Goal: Information Seeking & Learning: Learn about a topic

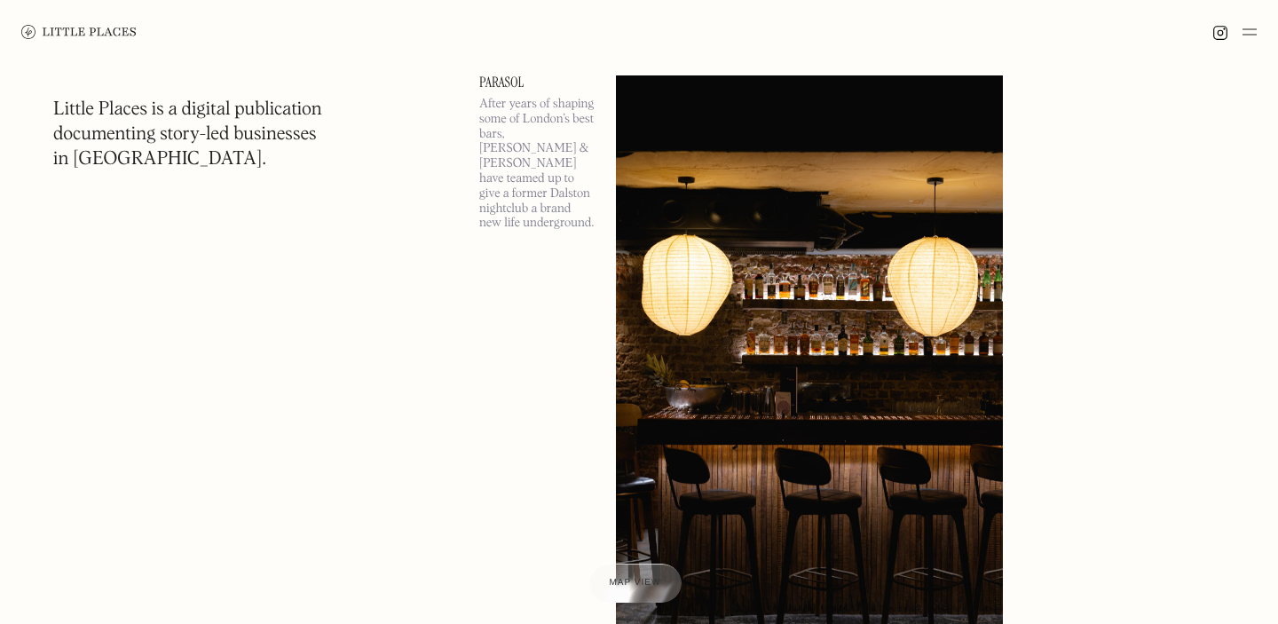
scroll to position [131, 0]
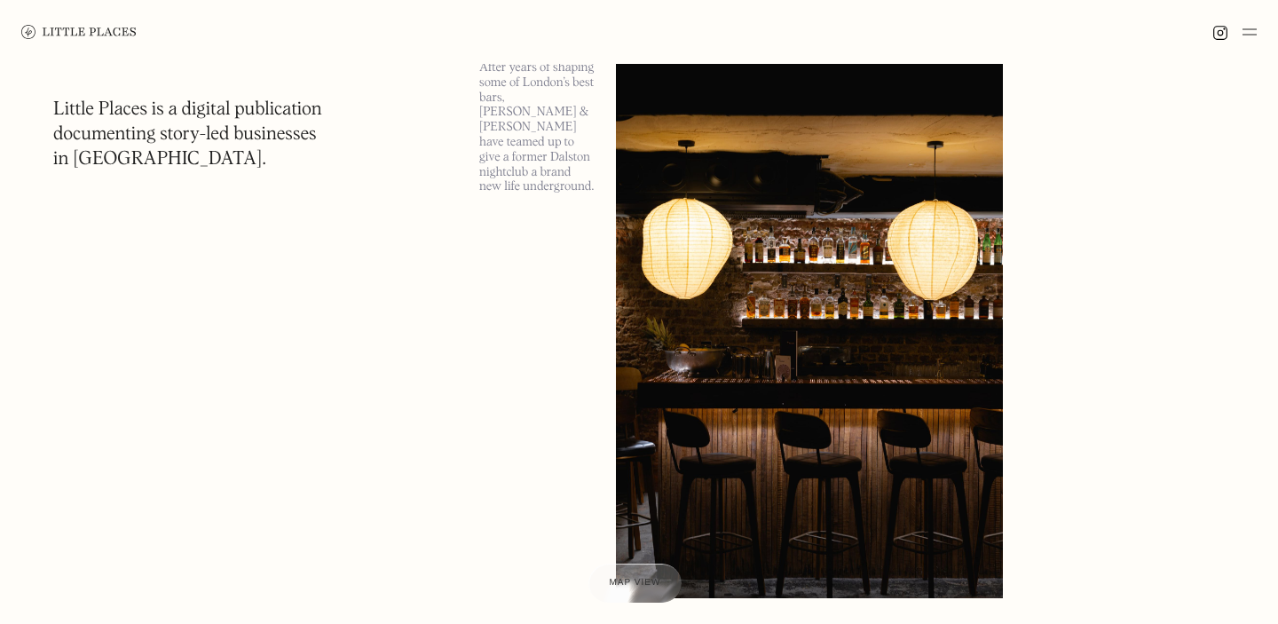
click at [103, 26] on img at bounding box center [78, 32] width 115 height 14
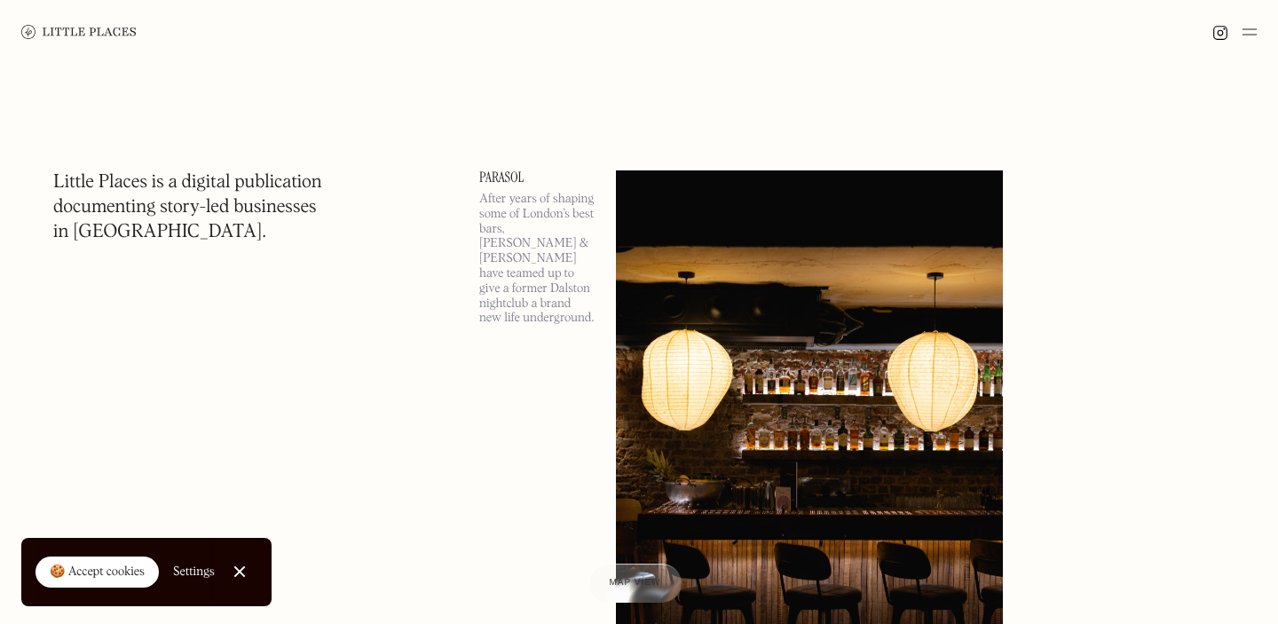
click at [1245, 43] on div at bounding box center [639, 32] width 1278 height 64
click at [1248, 31] on img at bounding box center [1250, 31] width 14 height 21
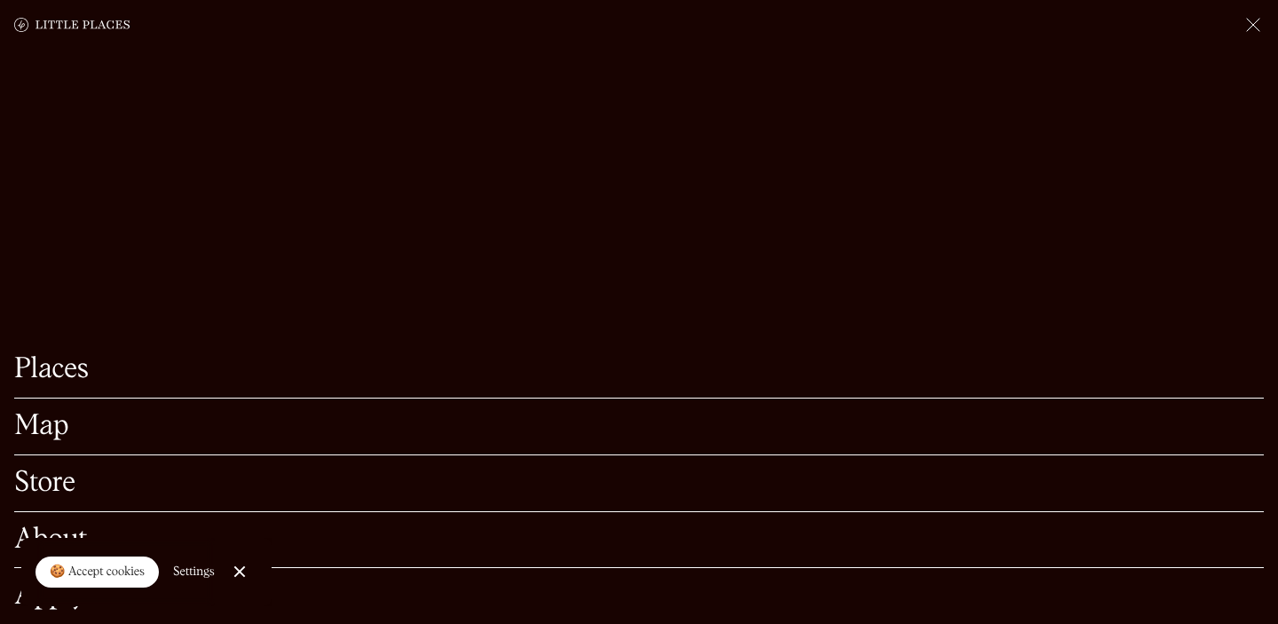
click at [351, 387] on div "Places" at bounding box center [639, 370] width 1250 height 57
click at [106, 376] on link "Places" at bounding box center [639, 370] width 1250 height 28
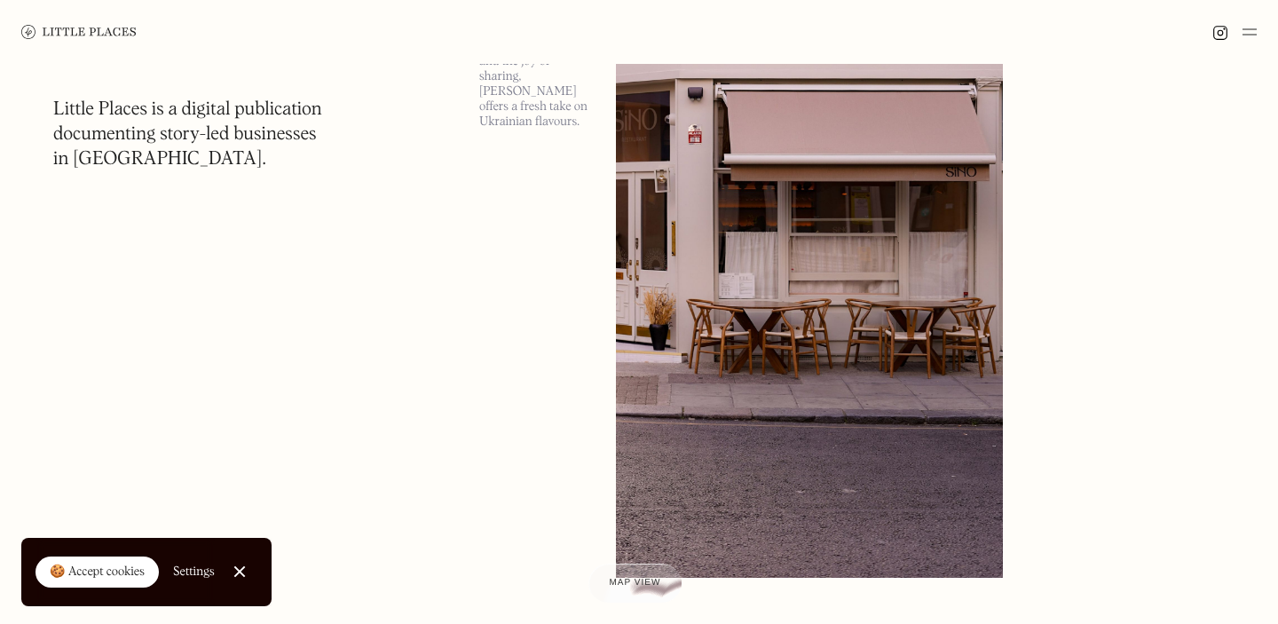
scroll to position [2595, 0]
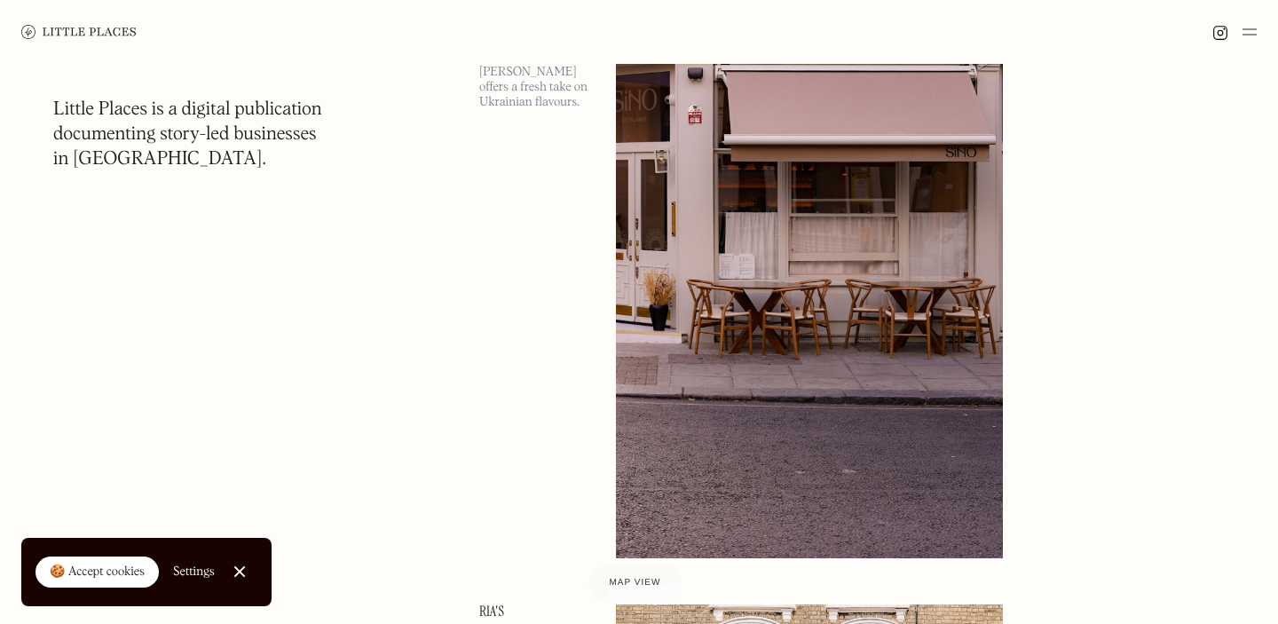
click at [94, 36] on img at bounding box center [78, 32] width 115 height 14
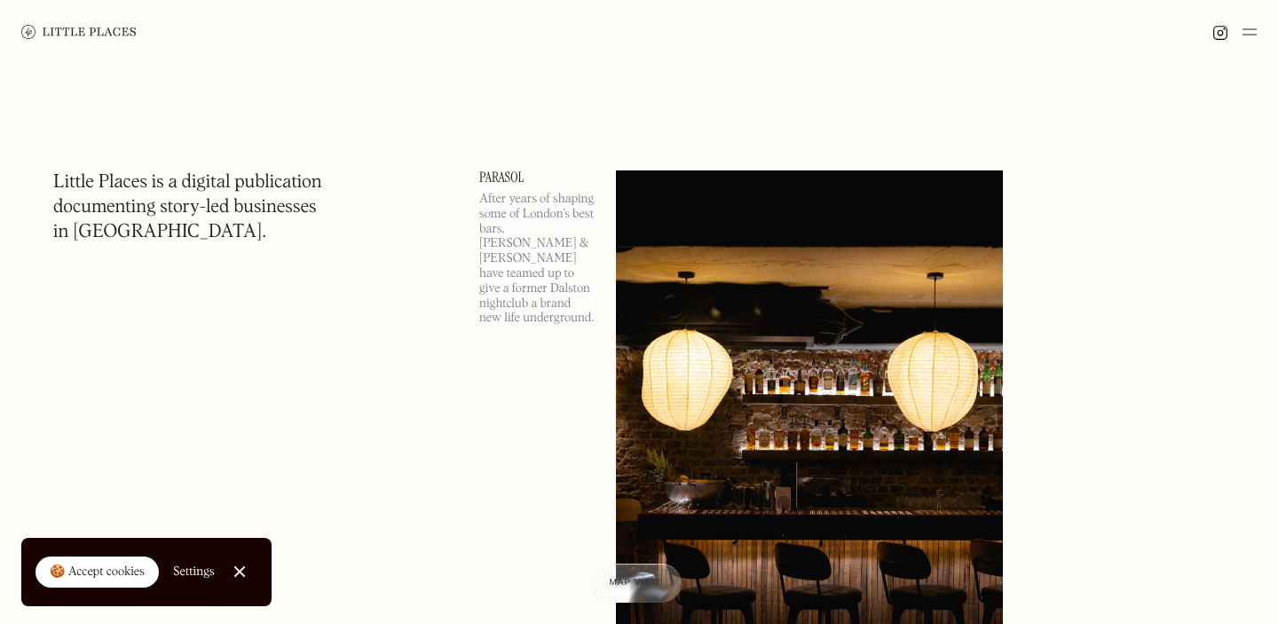
click at [233, 569] on div at bounding box center [239, 572] width 12 height 12
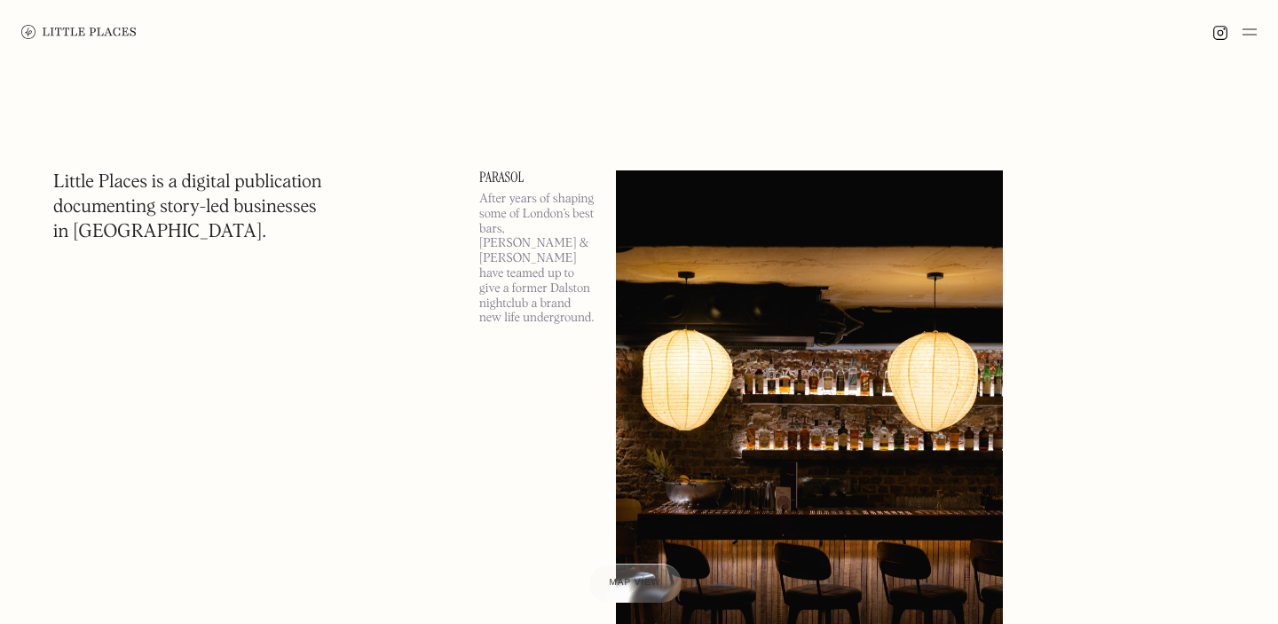
click at [1247, 34] on img at bounding box center [1250, 31] width 14 height 21
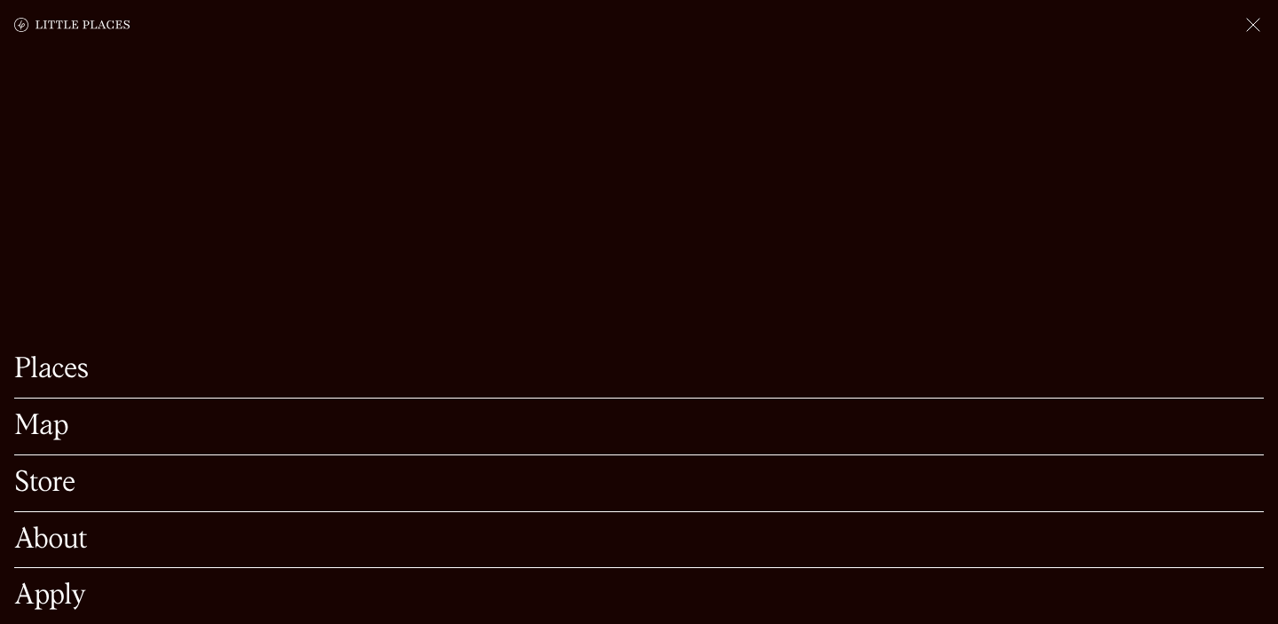
click at [1251, 31] on img at bounding box center [1253, 24] width 21 height 21
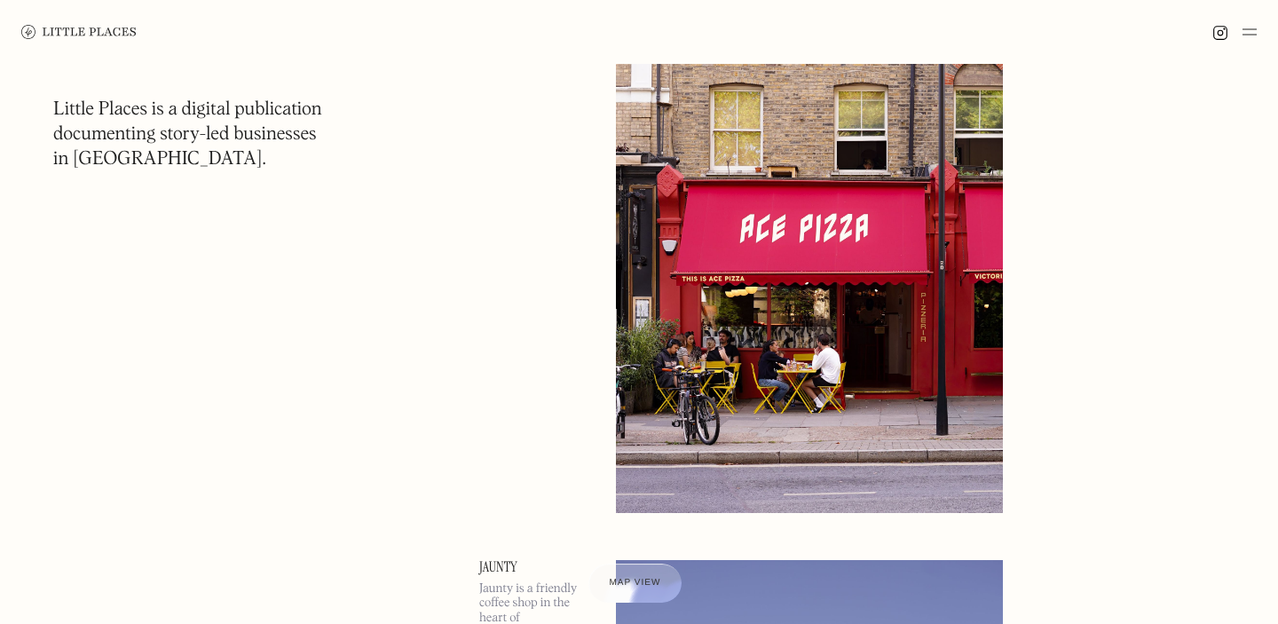
scroll to position [5104, 0]
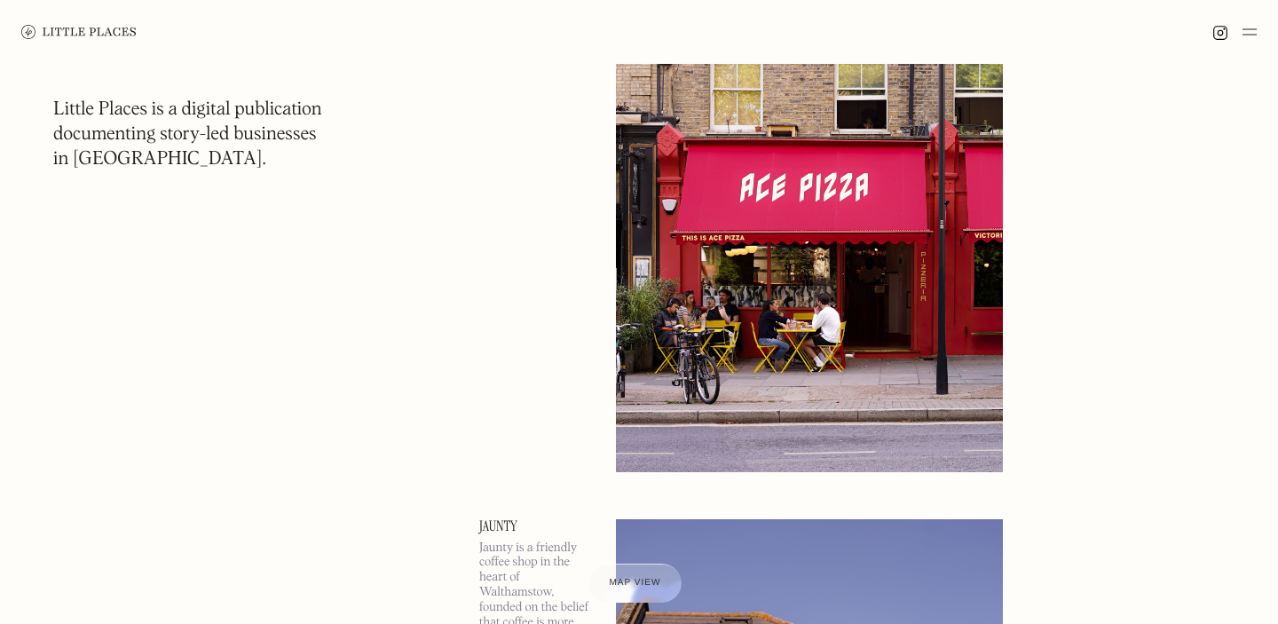
click at [24, 28] on img at bounding box center [78, 32] width 115 height 14
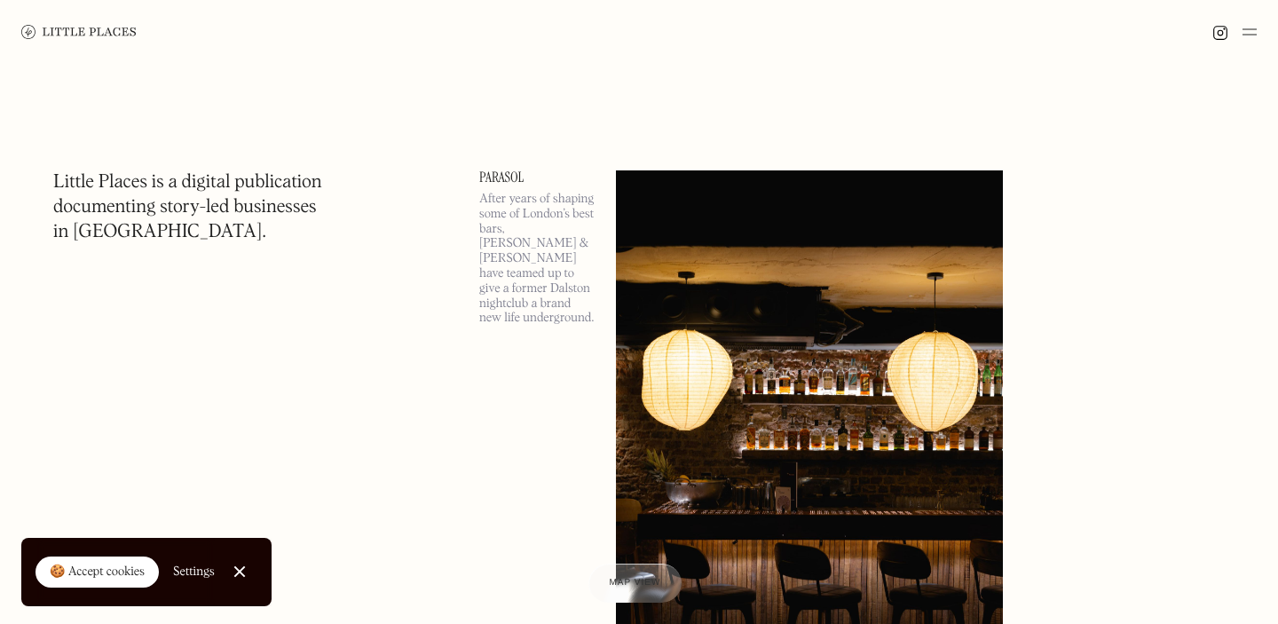
click at [111, 181] on h1 "Little Places is a digital publication documenting story-led businesses in [GEO…" at bounding box center [187, 207] width 269 height 75
click at [1247, 35] on img at bounding box center [1250, 31] width 14 height 21
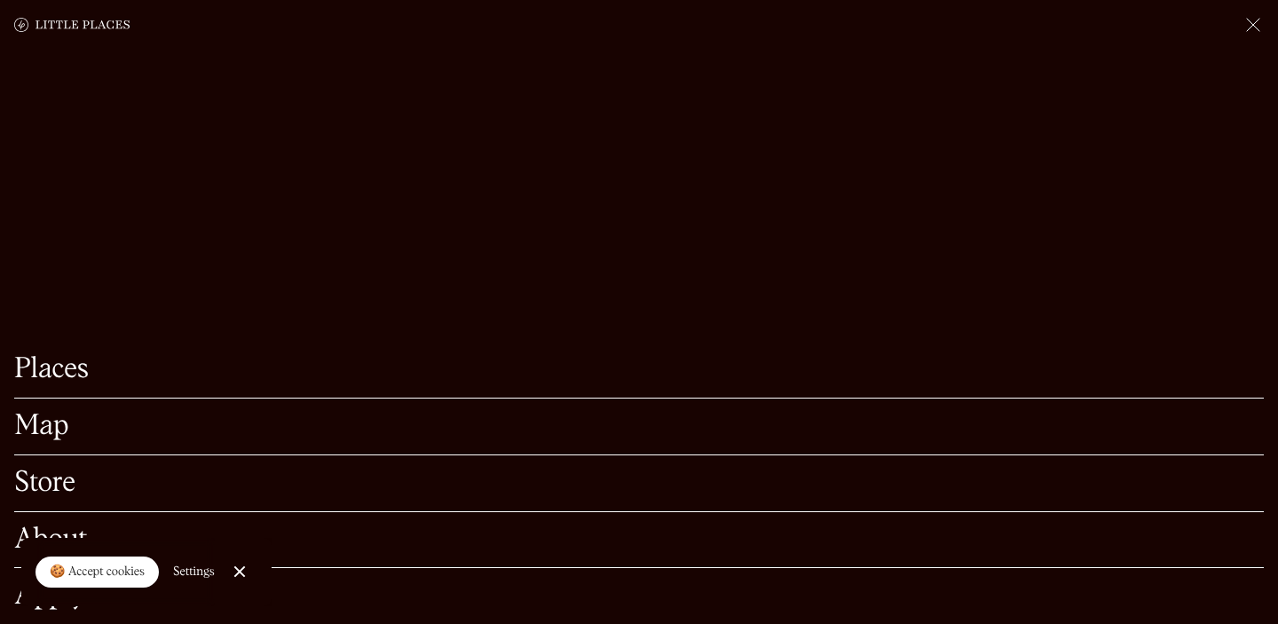
scroll to position [220, 0]
click at [241, 579] on link "Close Cookie Popup" at bounding box center [240, 572] width 36 height 36
click at [44, 370] on link "Places" at bounding box center [639, 370] width 1250 height 28
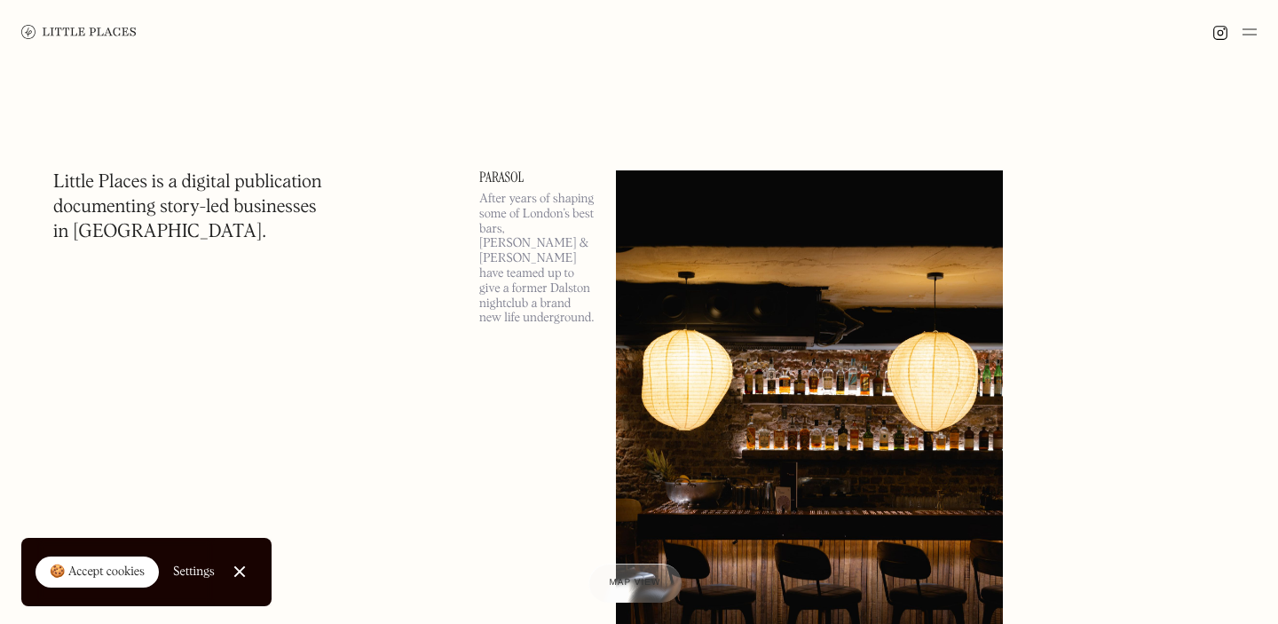
click at [202, 216] on h1 "Little Places is a digital publication documenting story-led businesses in Lond…" at bounding box center [187, 207] width 269 height 75
click at [99, 586] on link "🍪 Accept cookies" at bounding box center [97, 573] width 123 height 32
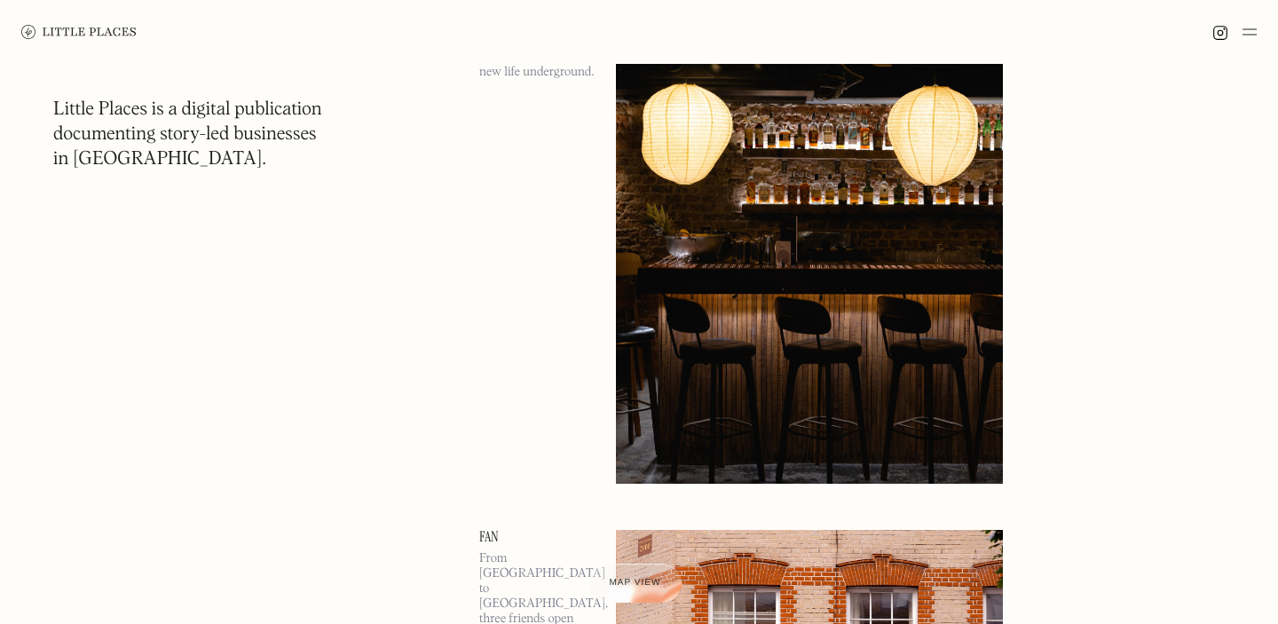
scroll to position [294, 0]
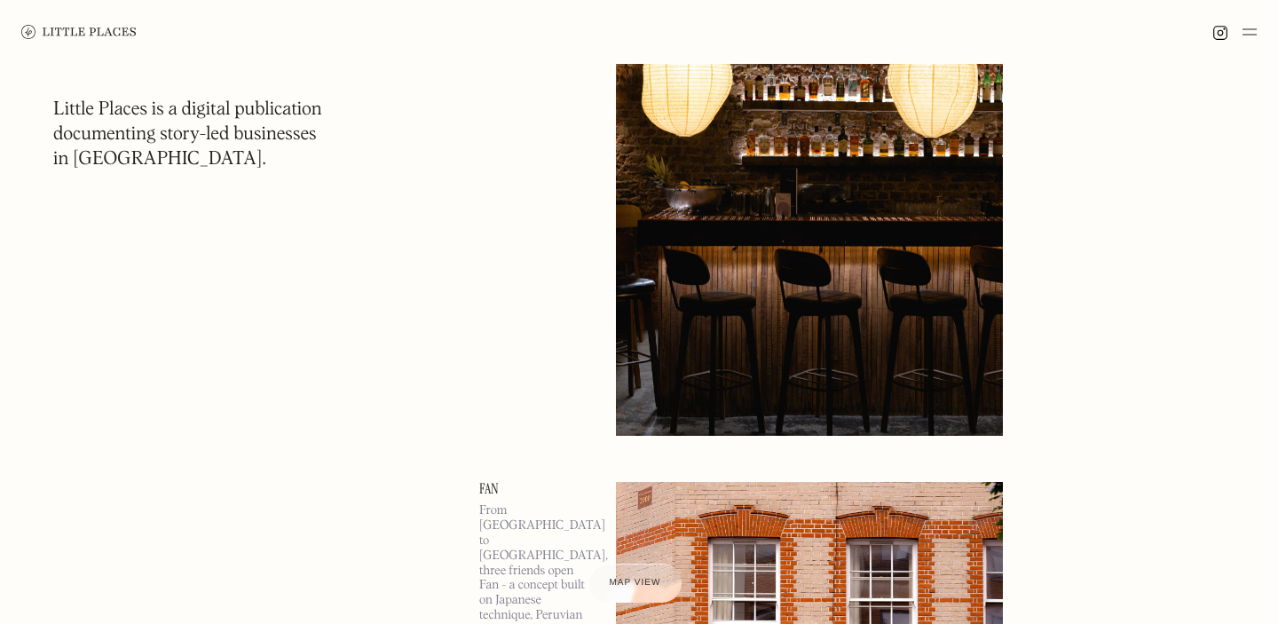
click at [117, 36] on img at bounding box center [78, 32] width 115 height 14
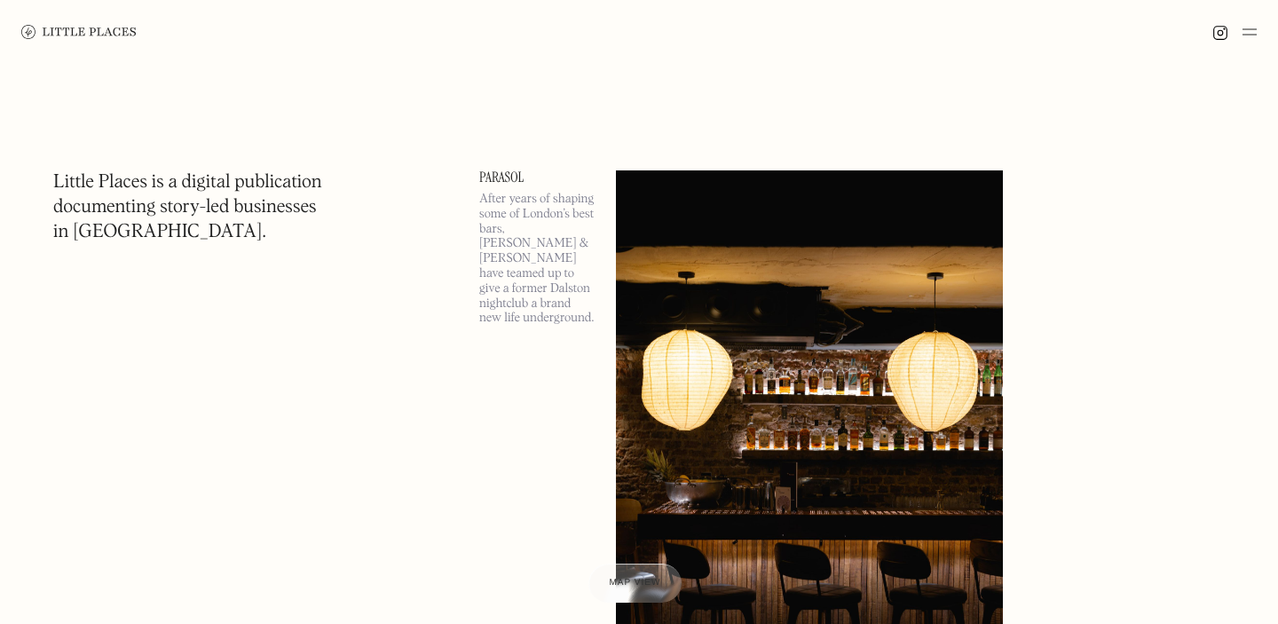
click at [1248, 34] on img at bounding box center [1250, 31] width 14 height 21
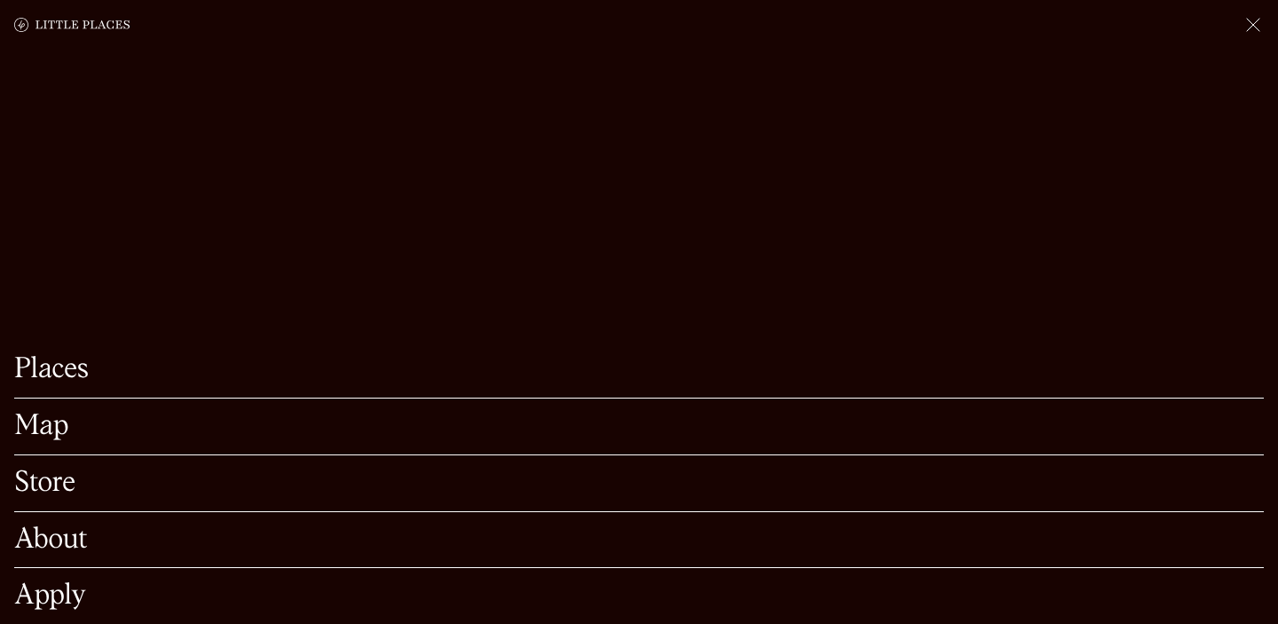
click at [153, 416] on link "Map" at bounding box center [639, 427] width 1250 height 28
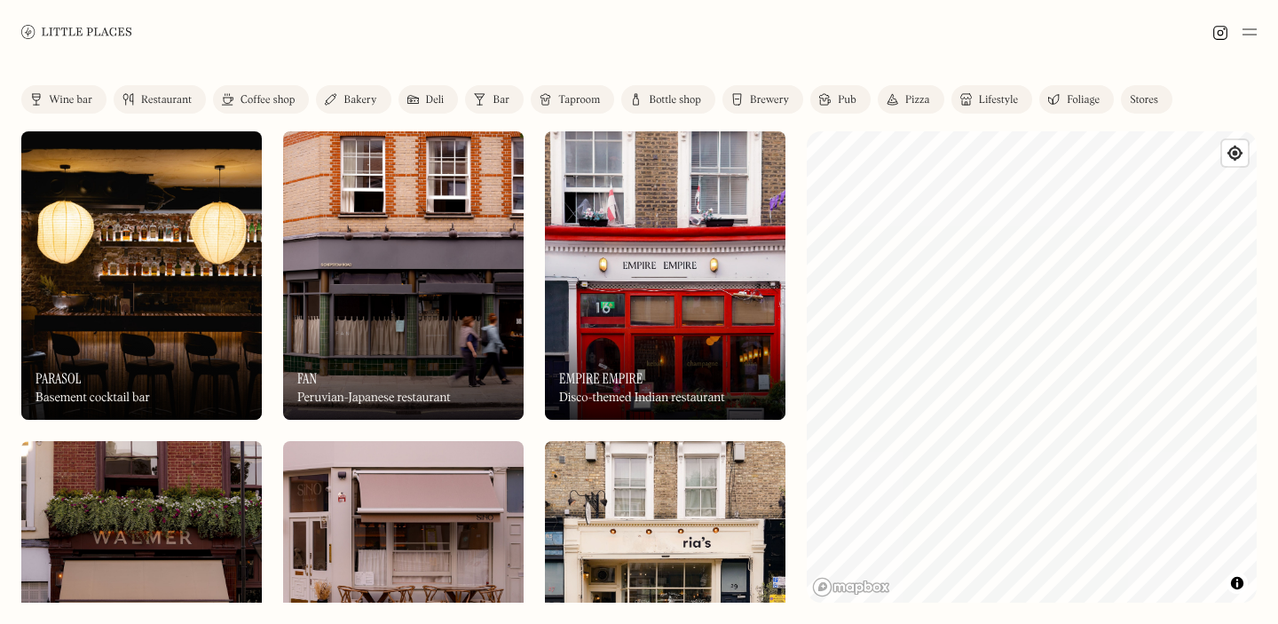
click at [845, 107] on link "Pub" at bounding box center [841, 99] width 60 height 28
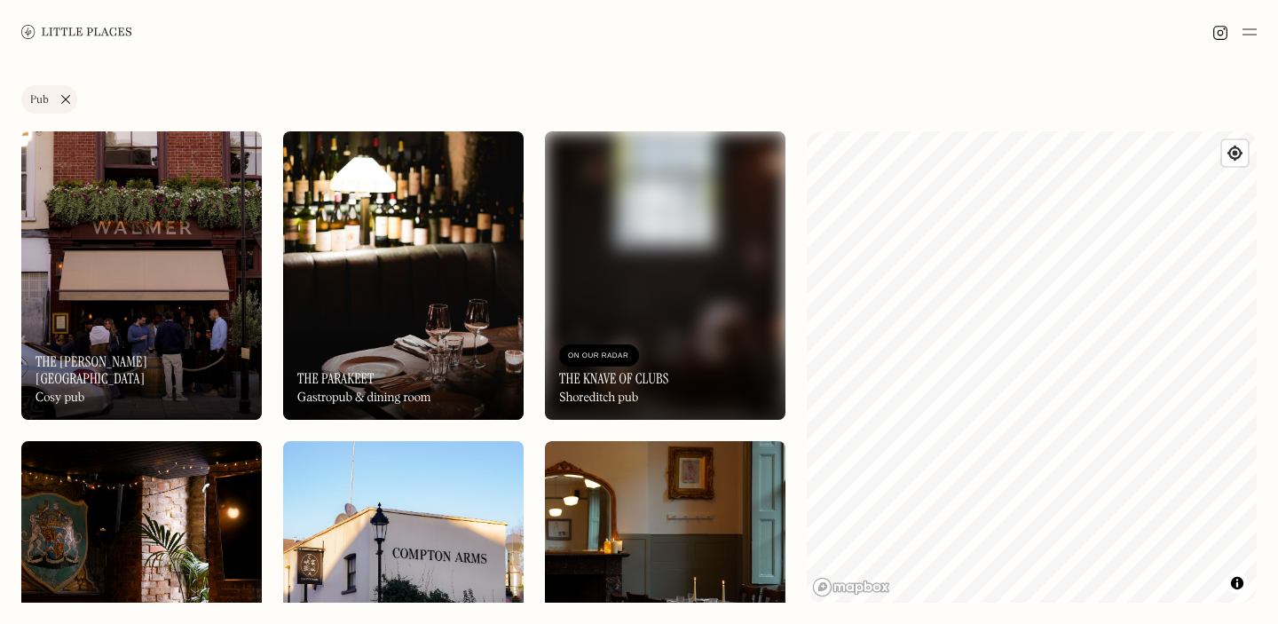
click at [647, 340] on div "On Our Radar The Knave of Clubs Shoreditch pub" at bounding box center [665, 371] width 241 height 98
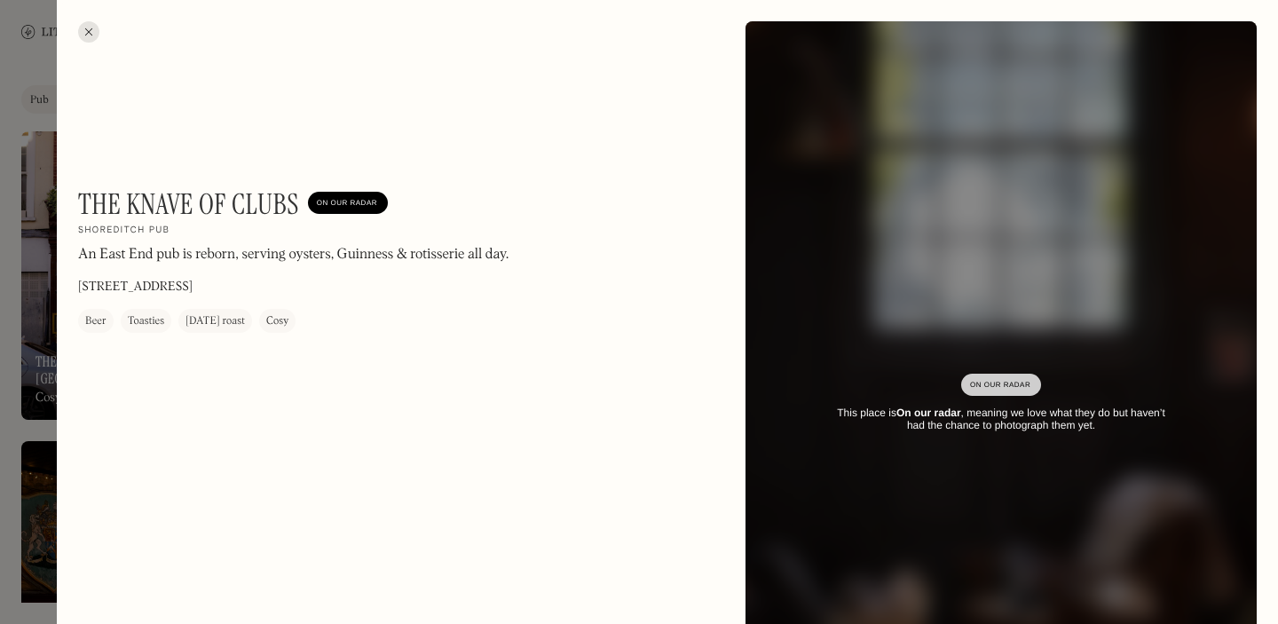
click at [936, 272] on img at bounding box center [1000, 404] width 613 height 918
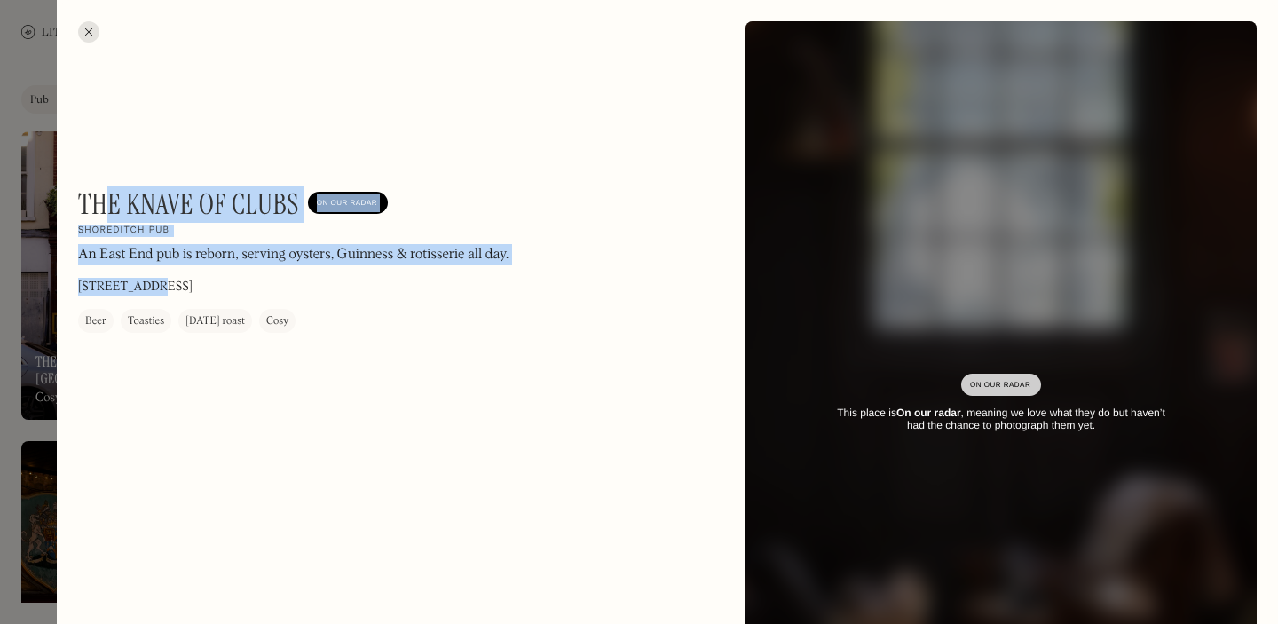
drag, startPoint x: 103, startPoint y: 217, endPoint x: 145, endPoint y: 291, distance: 84.7
click at [145, 291] on div "The Knave of Clubs On Our Radar Shoreditch pub An East End pub is reborn, servi…" at bounding box center [317, 260] width 479 height 146
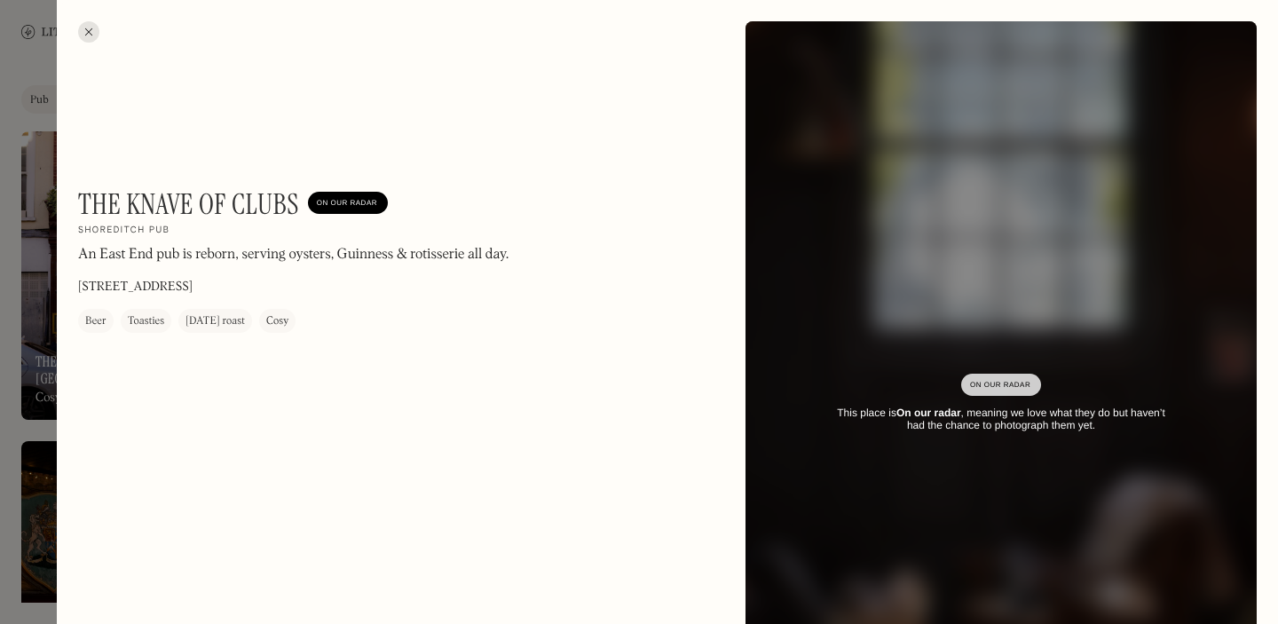
click at [200, 434] on div "The Knave of Clubs On Our Radar Shoreditch pub An East End pub is reborn, servi…" at bounding box center [668, 404] width 1222 height 808
click at [36, 391] on div at bounding box center [639, 312] width 1278 height 624
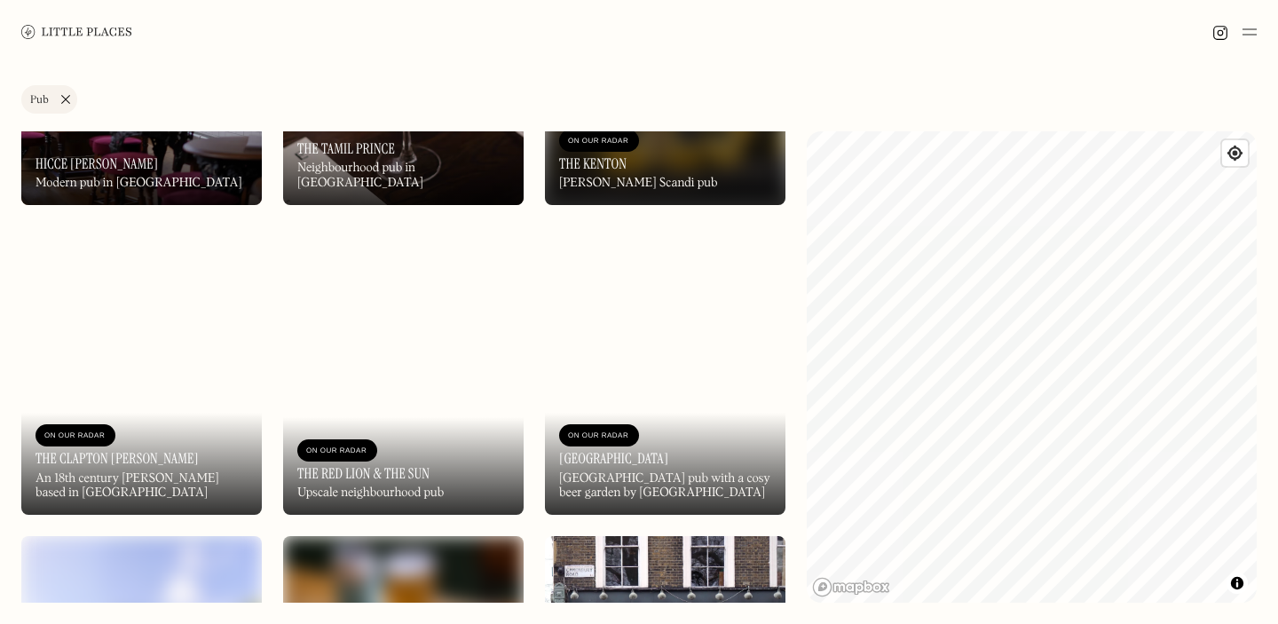
scroll to position [1488, 0]
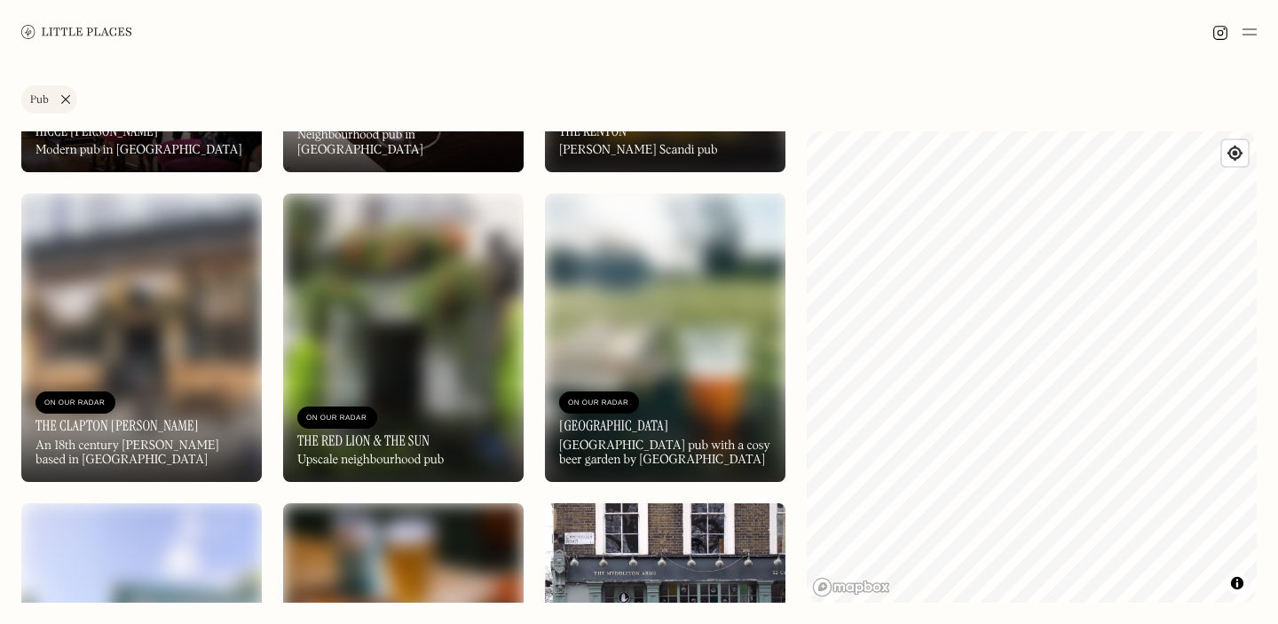
drag, startPoint x: 146, startPoint y: 155, endPoint x: 826, endPoint y: 1, distance: 697.3
click at [0, 0] on body "Places Map Store About Apply 🍪 Accept cookies Settings Close Cookie Popup Close…" at bounding box center [639, 312] width 1278 height 624
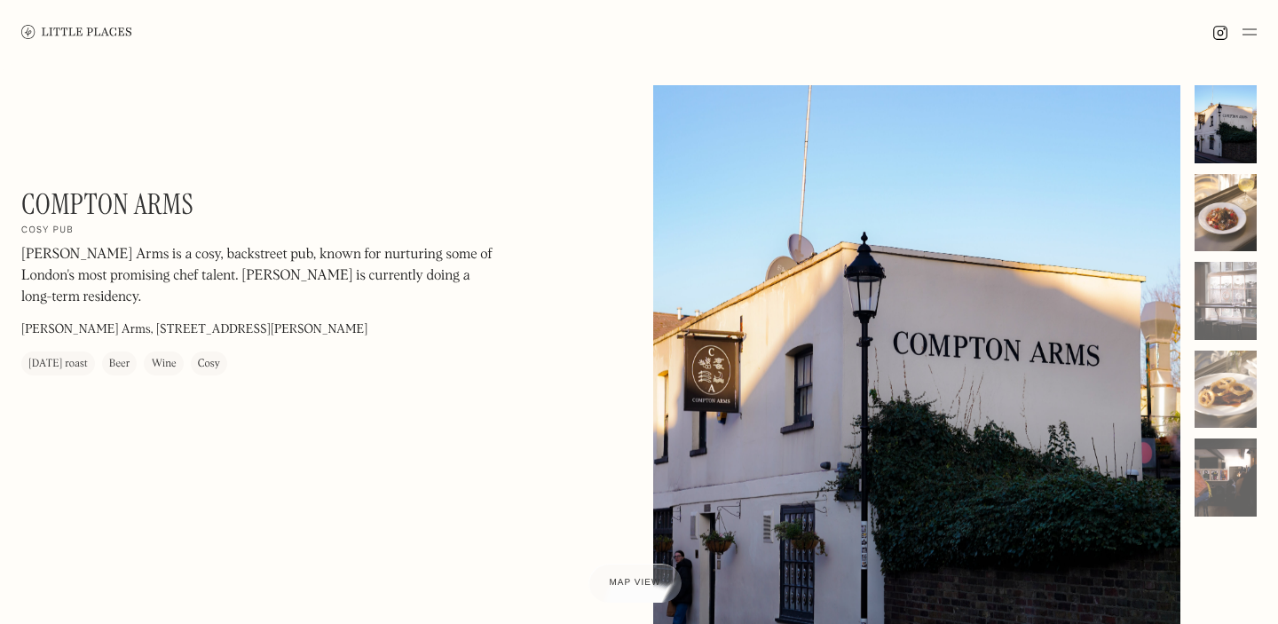
click at [1216, 215] on div at bounding box center [1226, 213] width 62 height 78
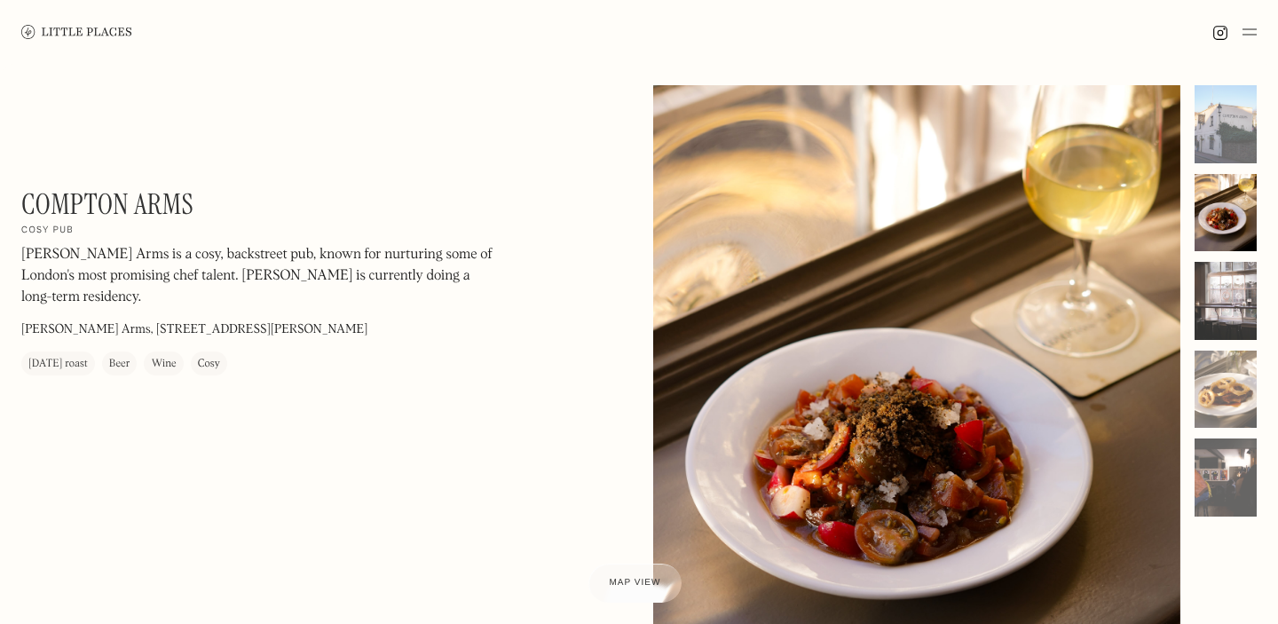
click at [1215, 297] on div at bounding box center [1226, 301] width 62 height 78
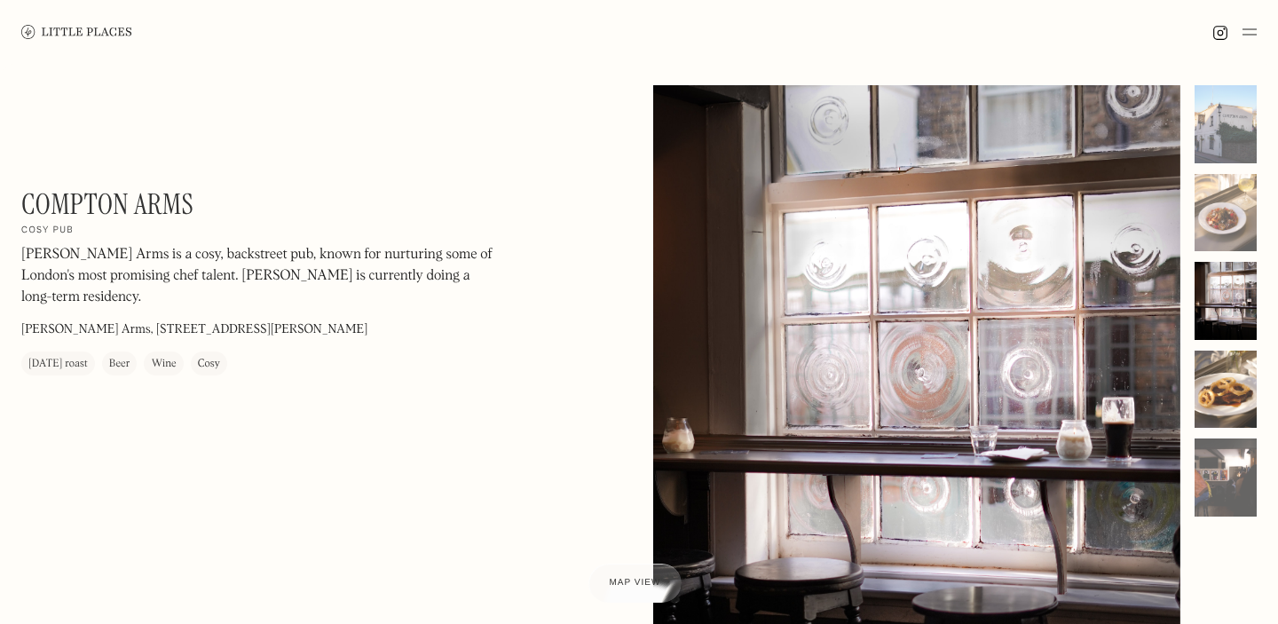
click at [1221, 370] on div at bounding box center [1226, 390] width 62 height 78
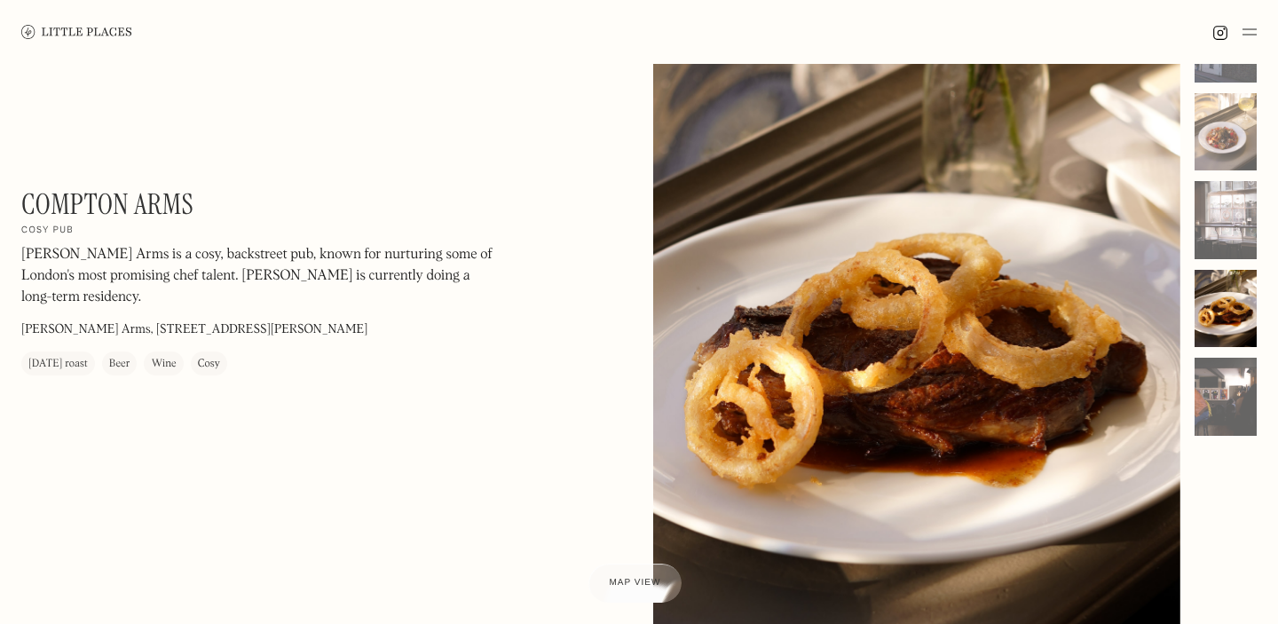
scroll to position [134, 0]
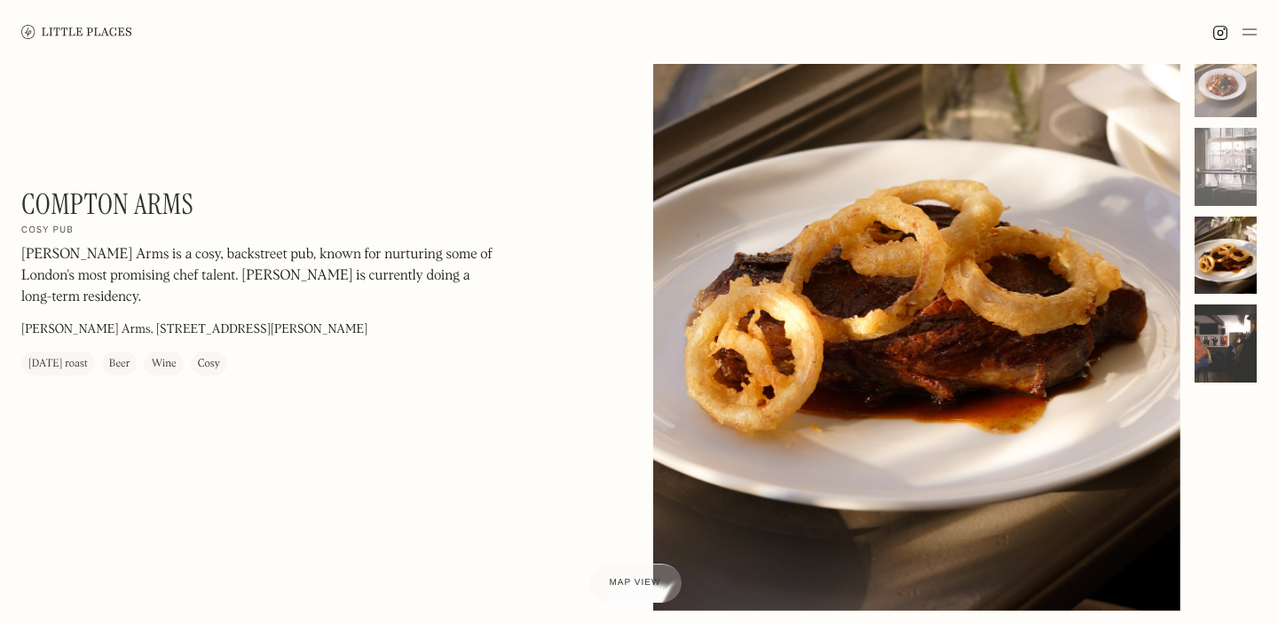
click at [1222, 308] on div at bounding box center [1226, 343] width 62 height 78
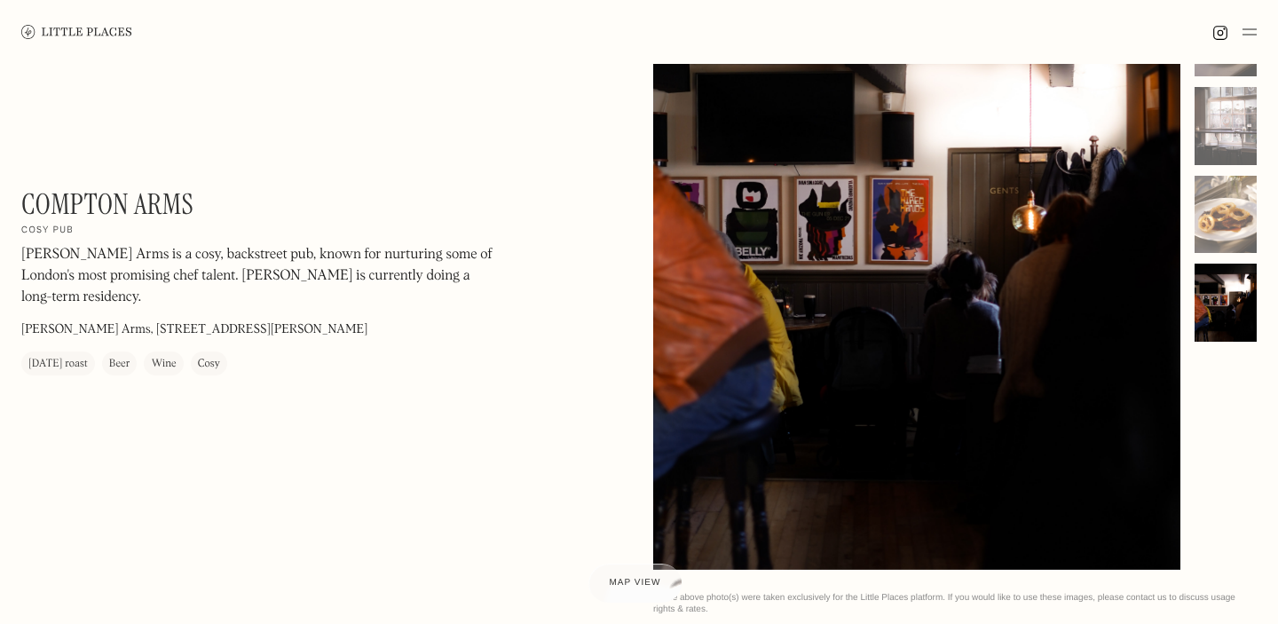
scroll to position [110, 0]
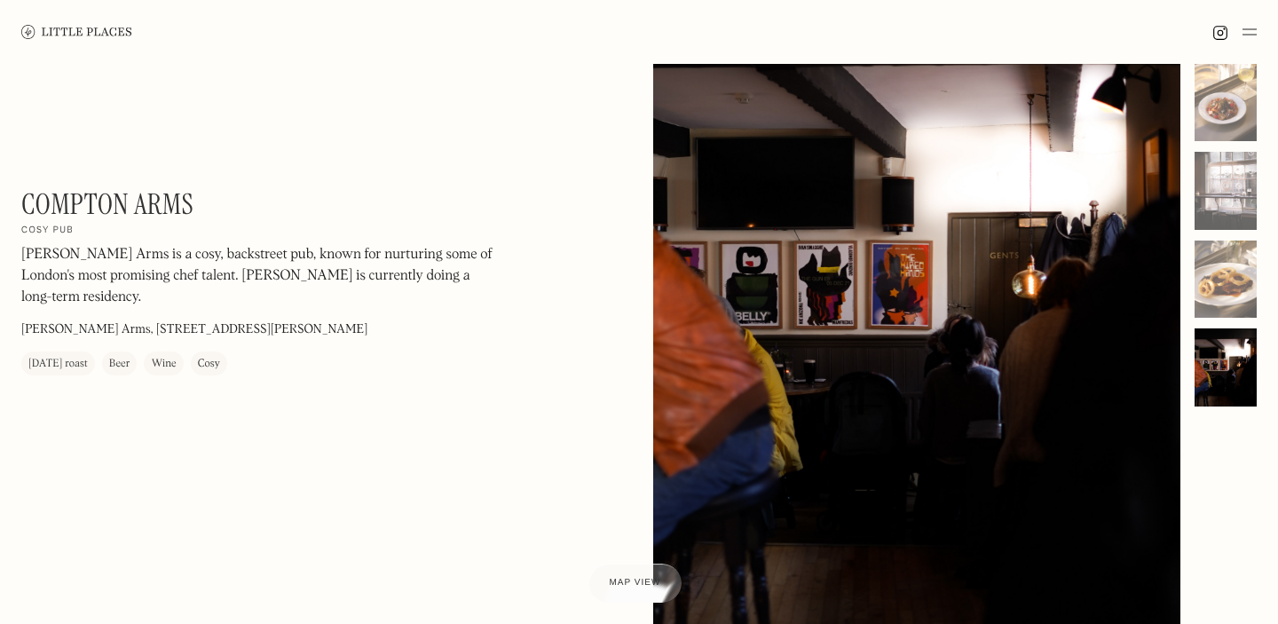
click at [874, 352] on div at bounding box center [916, 305] width 527 height 660
click at [1229, 273] on div at bounding box center [1226, 280] width 62 height 78
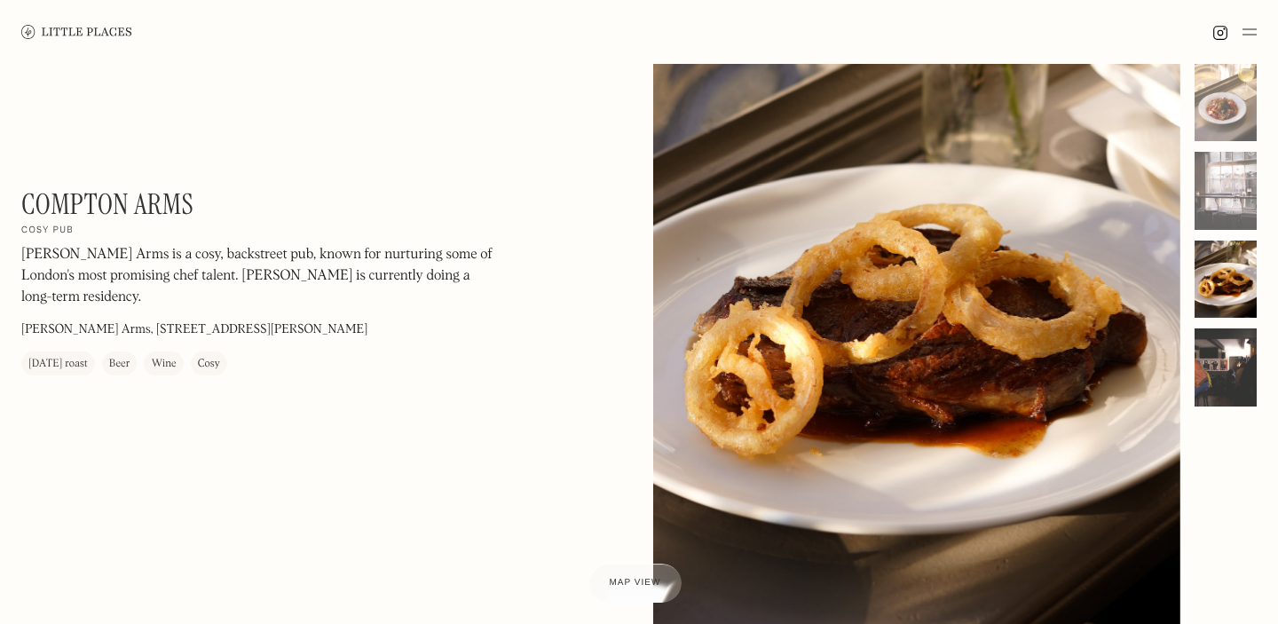
click at [1214, 352] on div at bounding box center [1226, 367] width 62 height 78
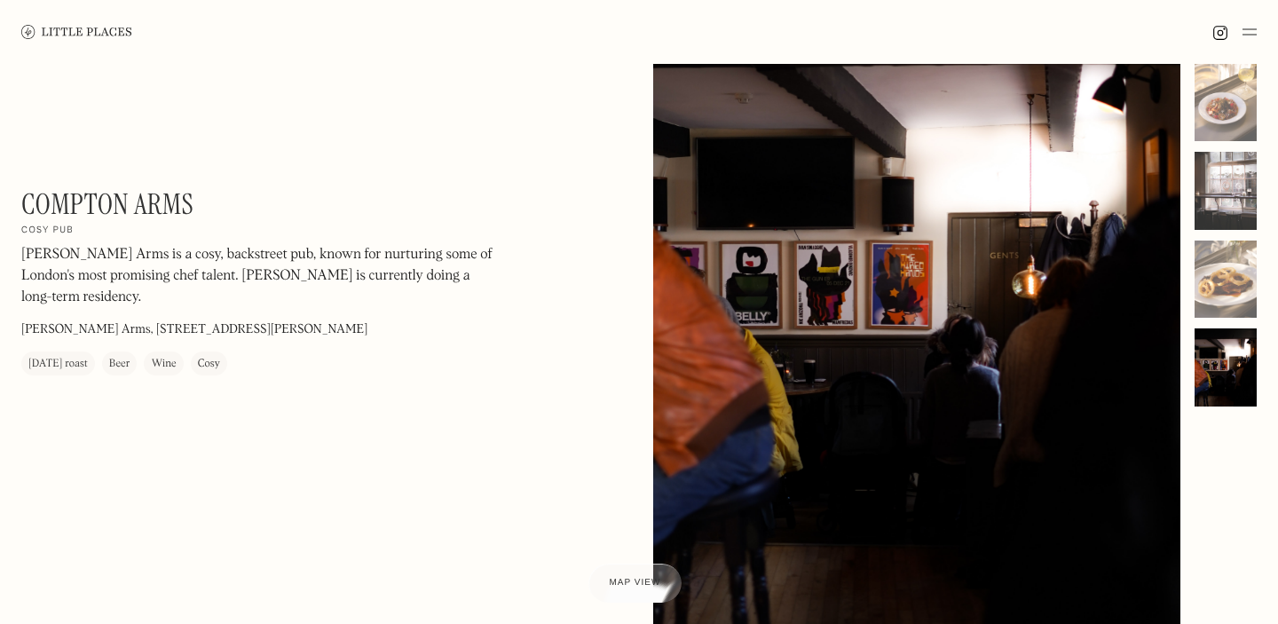
click at [1237, 197] on div at bounding box center [1226, 191] width 62 height 78
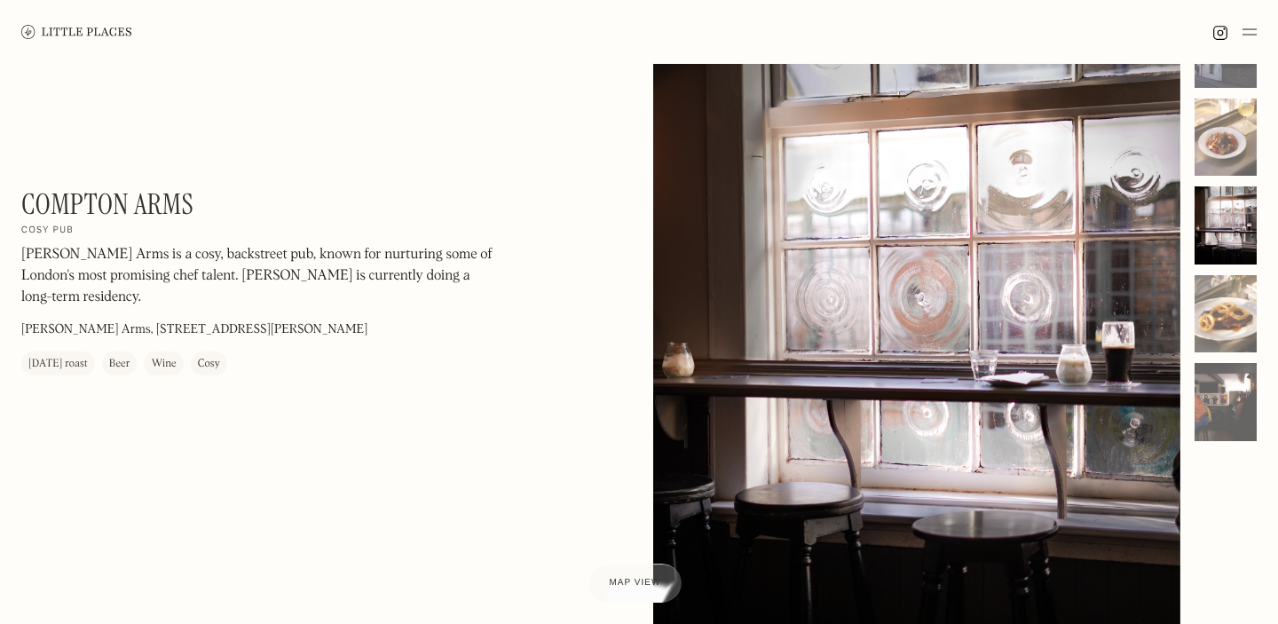
scroll to position [40, 0]
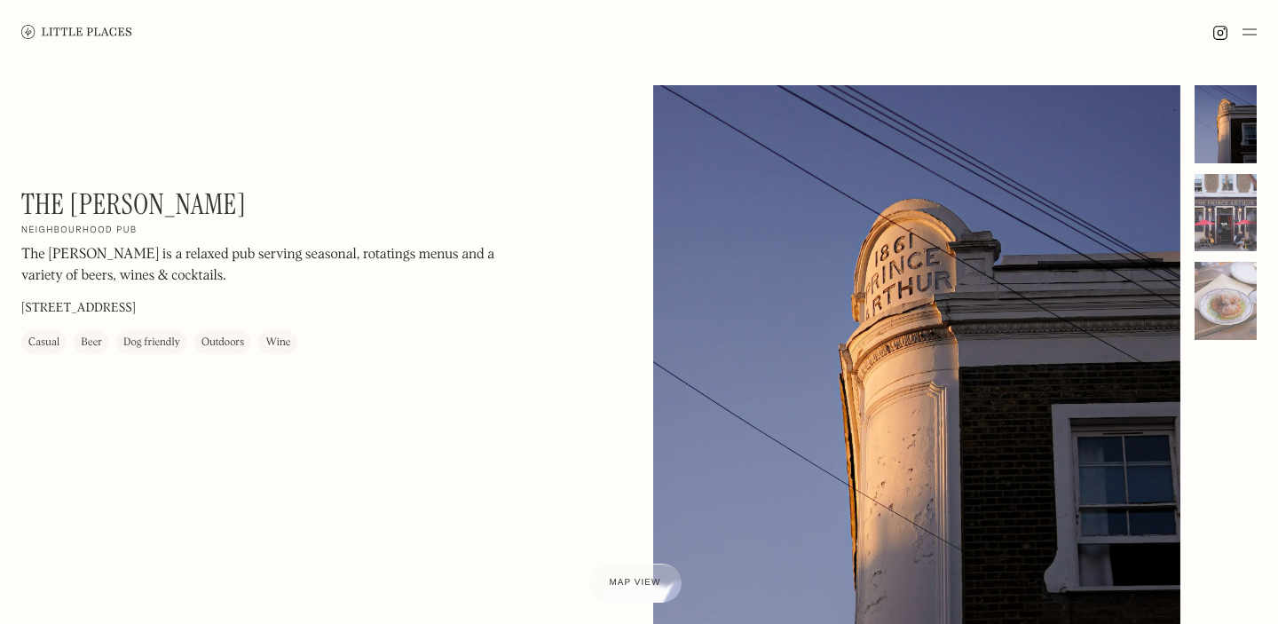
click at [1209, 230] on div at bounding box center [1226, 213] width 62 height 78
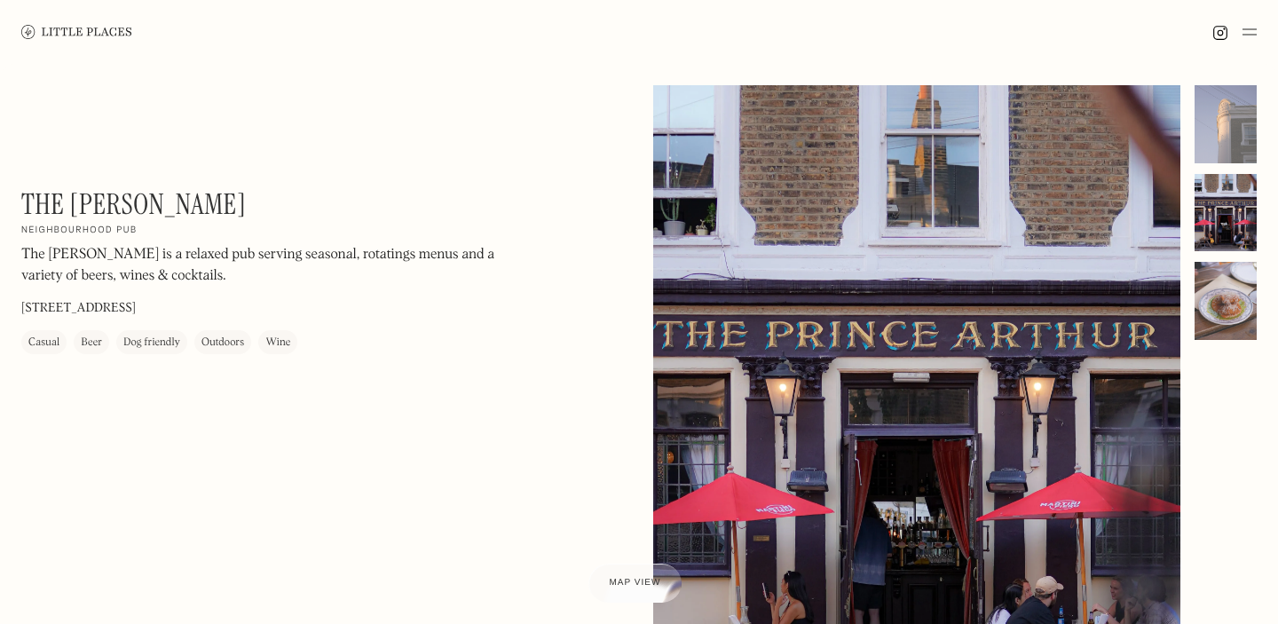
click at [1206, 317] on div at bounding box center [1226, 301] width 62 height 78
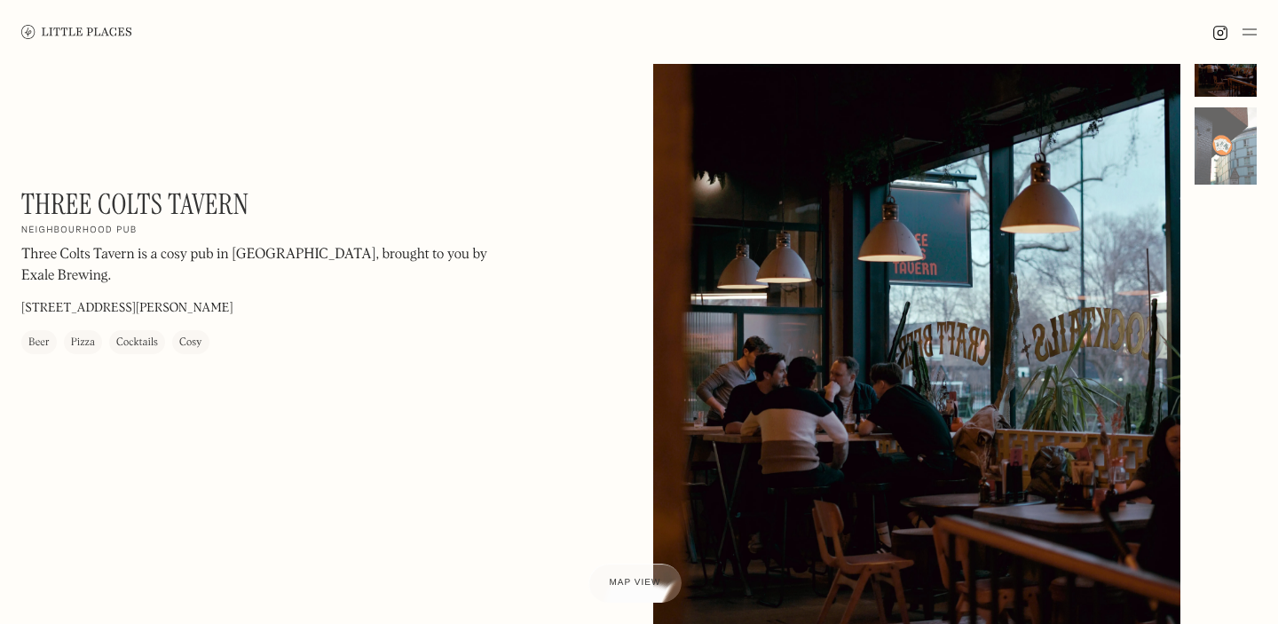
scroll to position [35, 0]
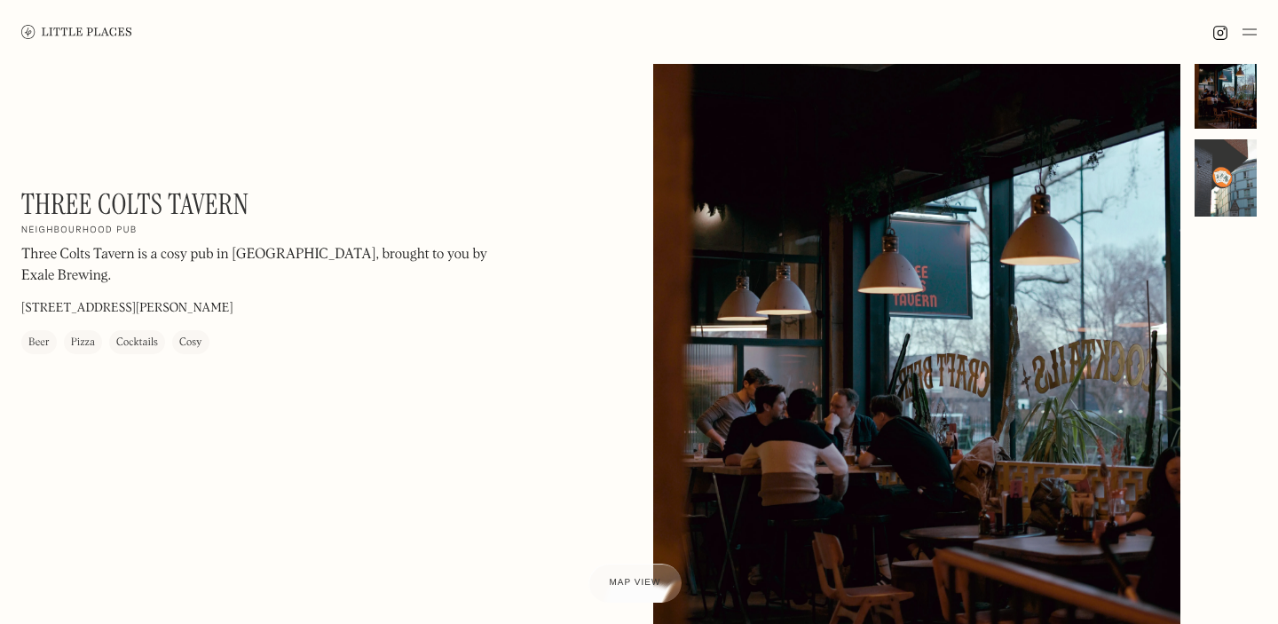
click at [1229, 185] on div at bounding box center [1226, 178] width 62 height 78
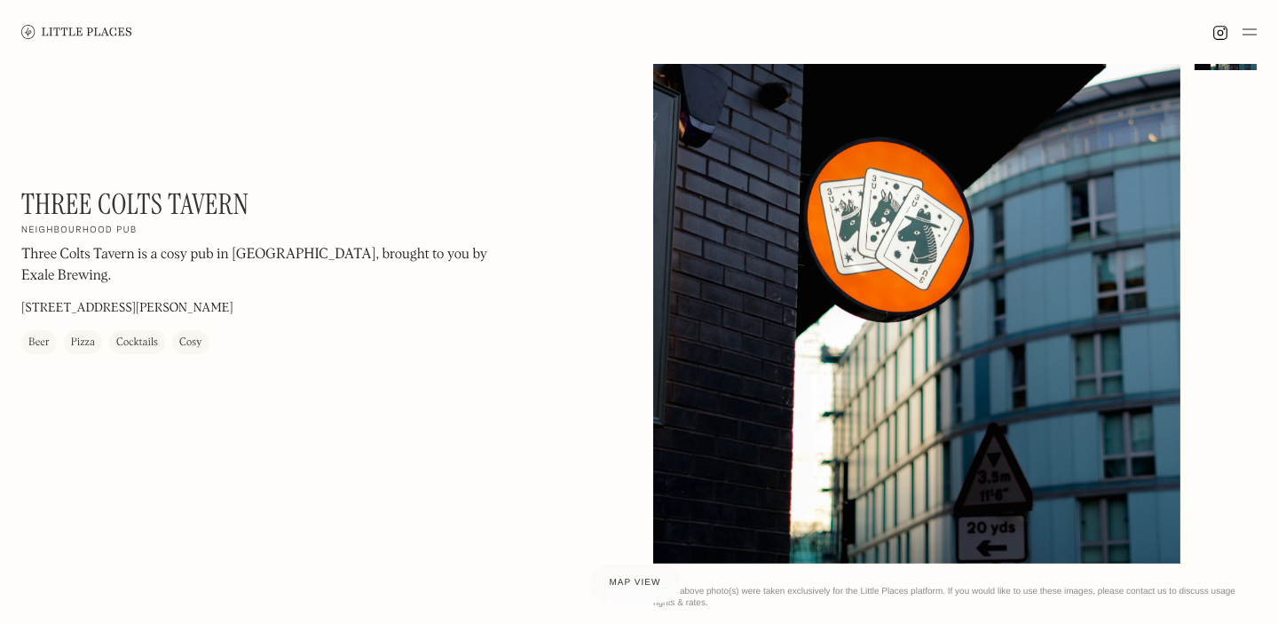
scroll to position [0, 0]
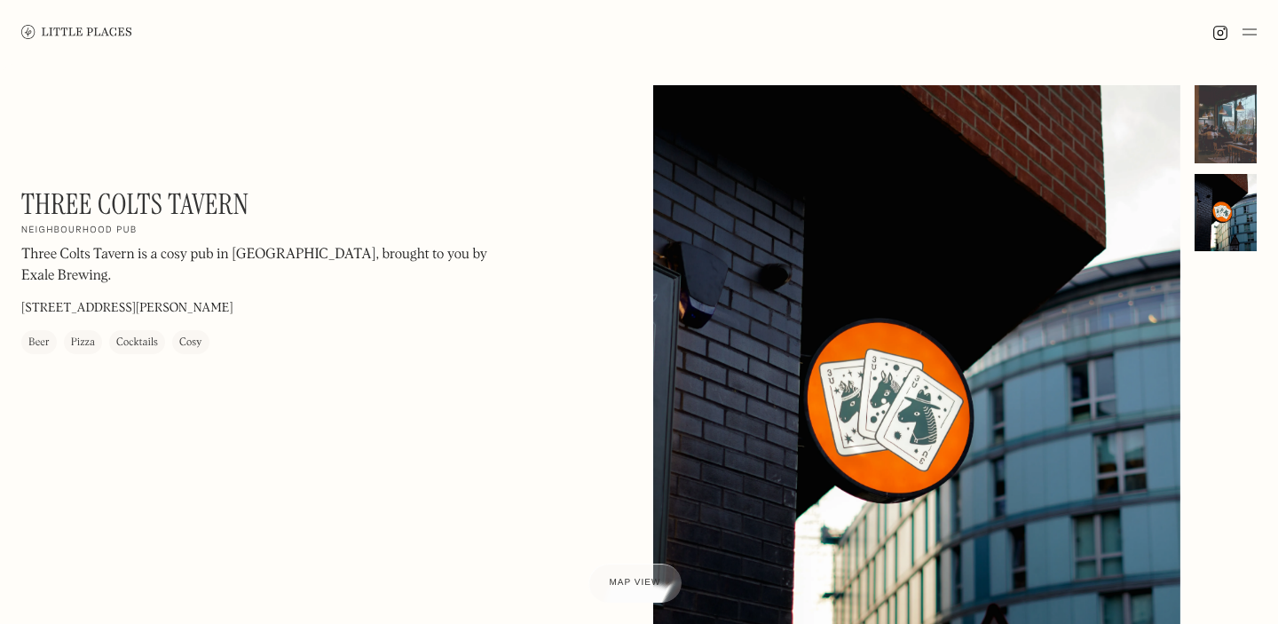
click at [1232, 129] on div at bounding box center [1226, 124] width 62 height 78
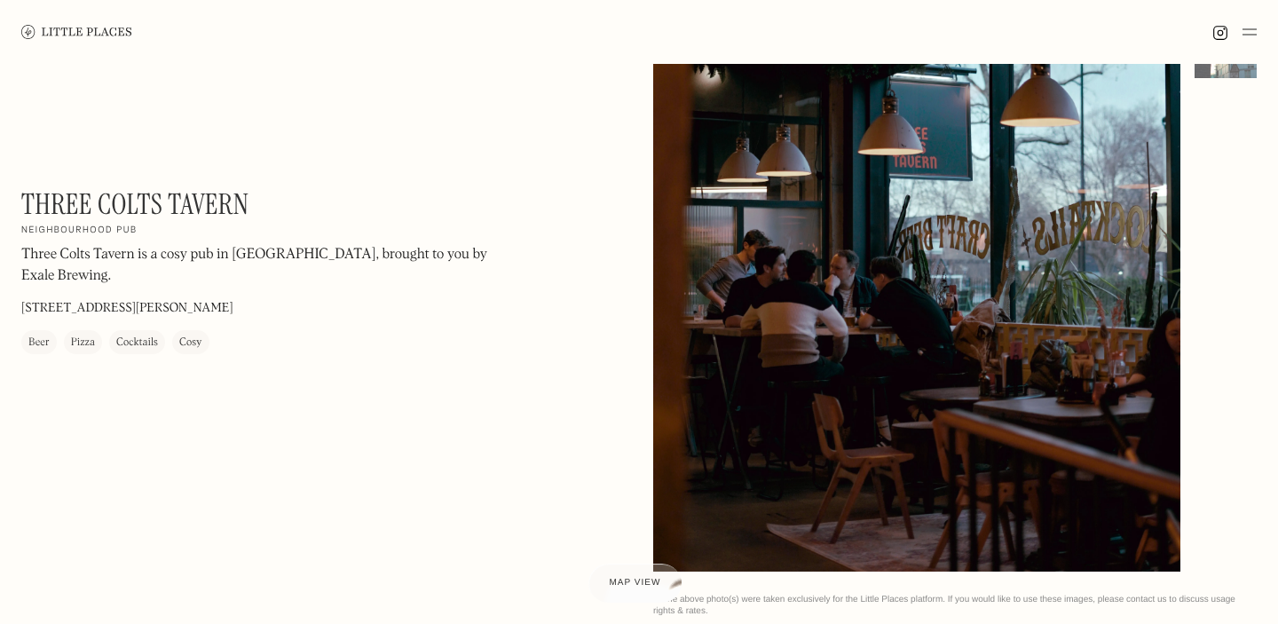
scroll to position [176, 0]
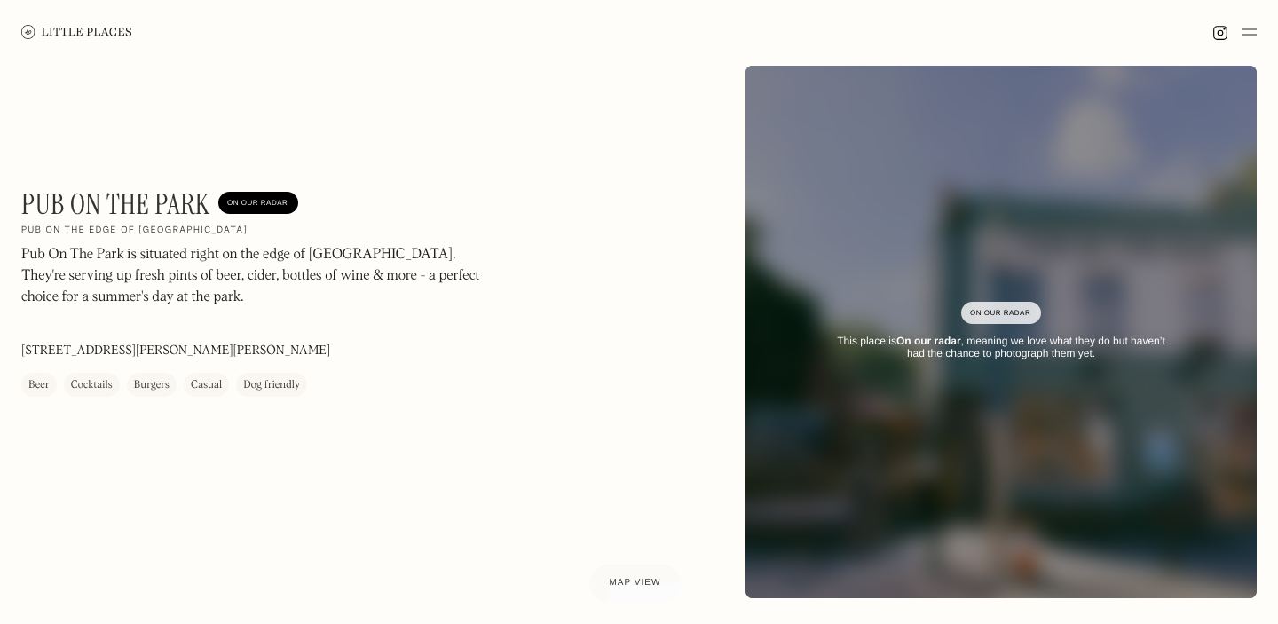
scroll to position [21, 0]
